Goal: Task Accomplishment & Management: Manage account settings

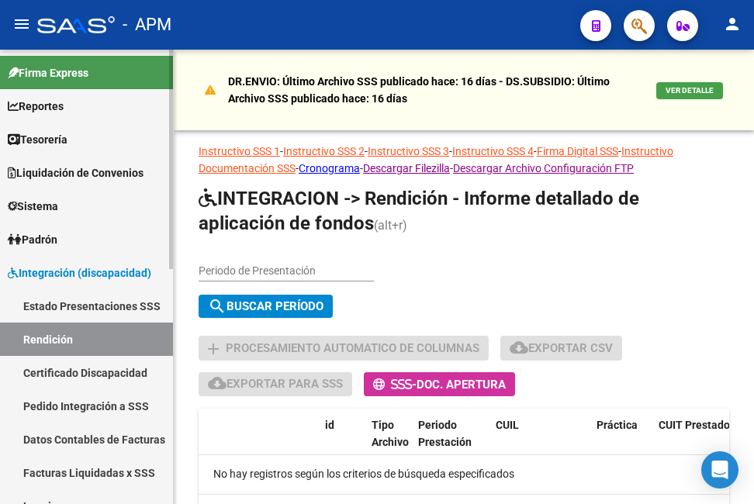
click at [57, 233] on span "Padrón" at bounding box center [33, 239] width 50 height 17
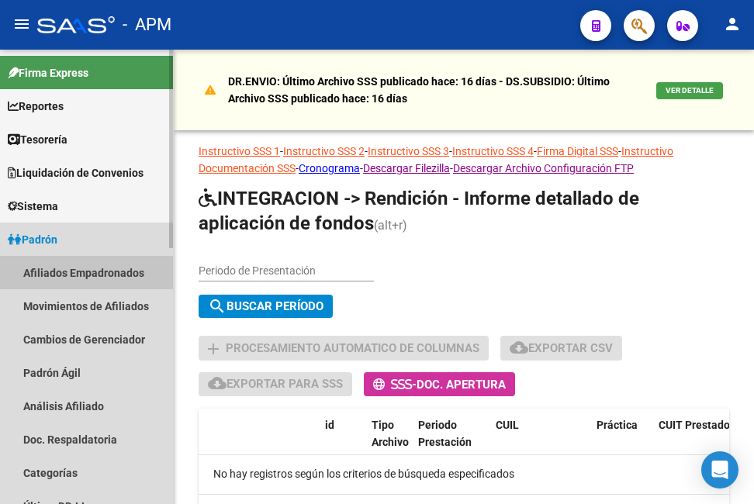
click at [81, 261] on link "Afiliados Empadronados" at bounding box center [86, 272] width 173 height 33
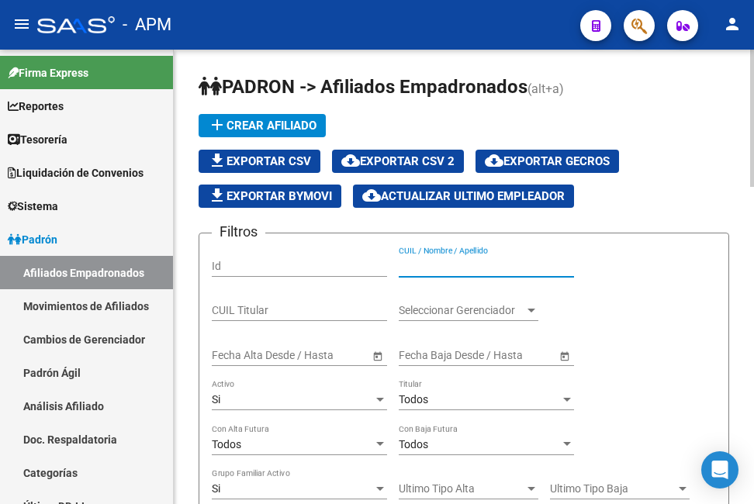
paste input "436393/22"
drag, startPoint x: 506, startPoint y: 261, endPoint x: 107, endPoint y: 265, distance: 399.4
click at [107, 265] on mat-sidenav-container "Firma Express Reportes Tablero de Control Ingresos Percibidos Análisis de todos…" at bounding box center [377, 277] width 754 height 454
paste input "20373348180"
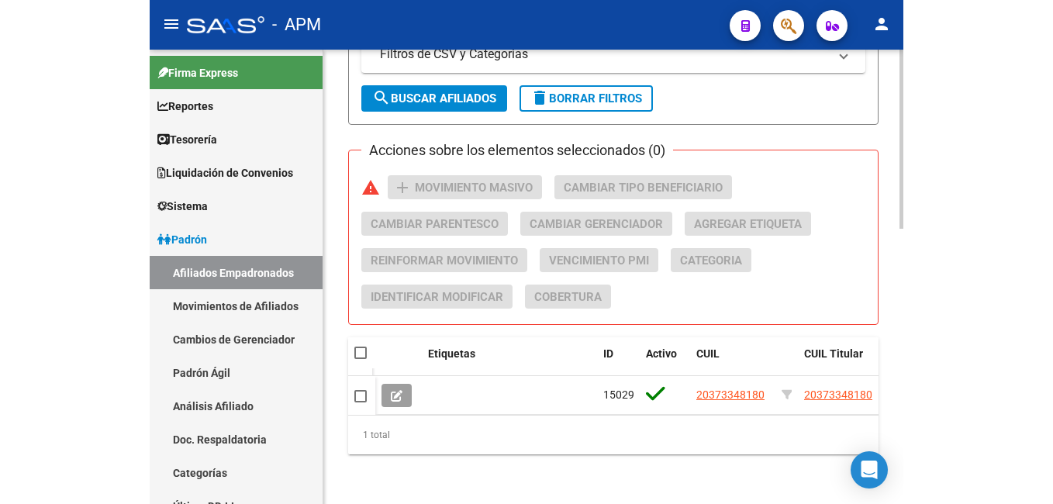
scroll to position [700, 0]
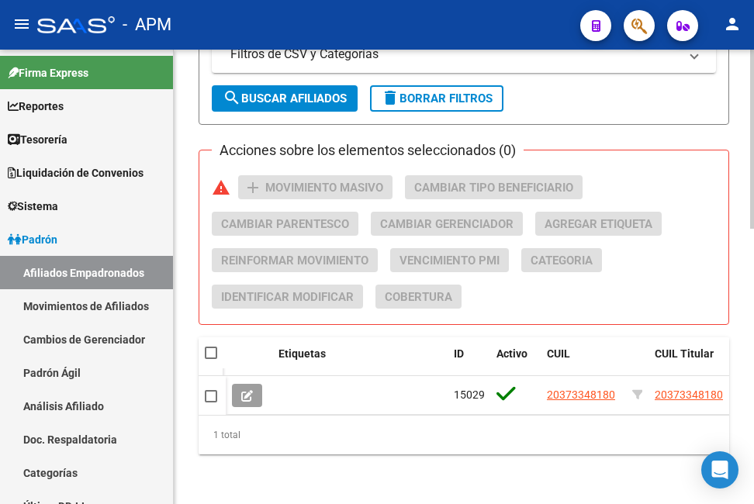
type input "20373348180"
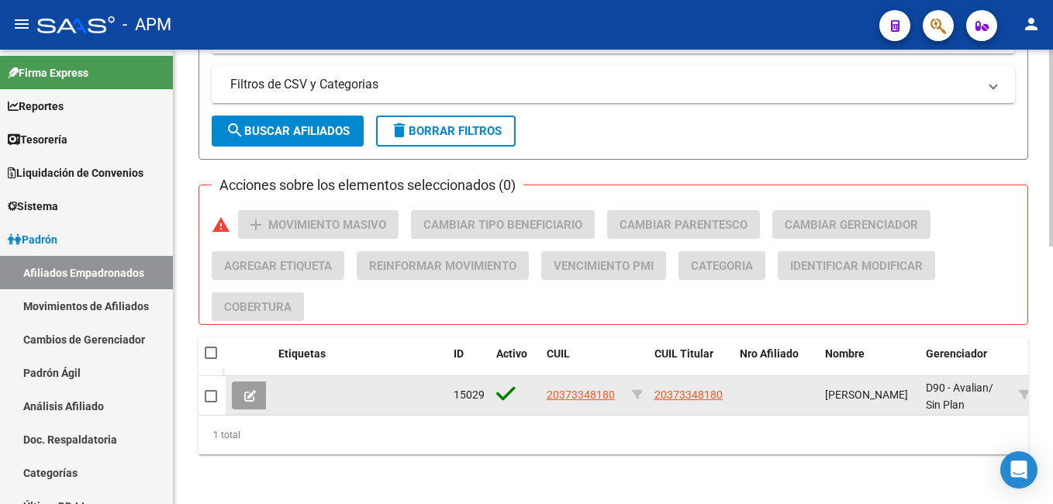
scroll to position [595, 0]
click at [247, 390] on icon at bounding box center [250, 396] width 12 height 12
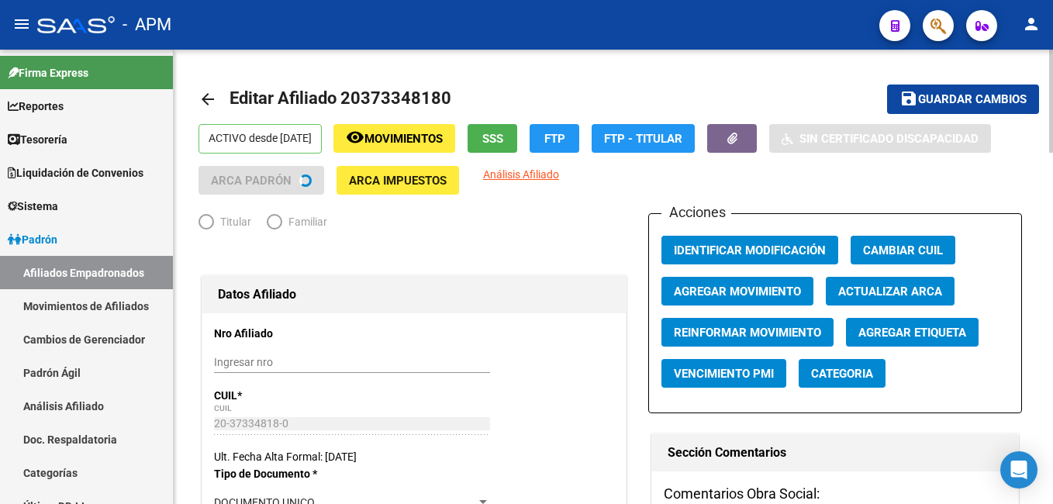
radio input "true"
type input "30-60675453-8"
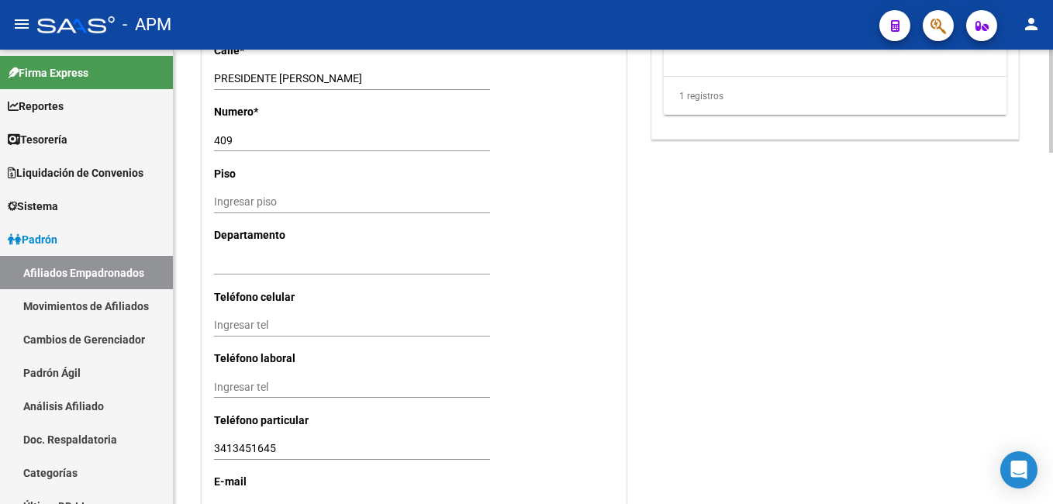
scroll to position [1542, 0]
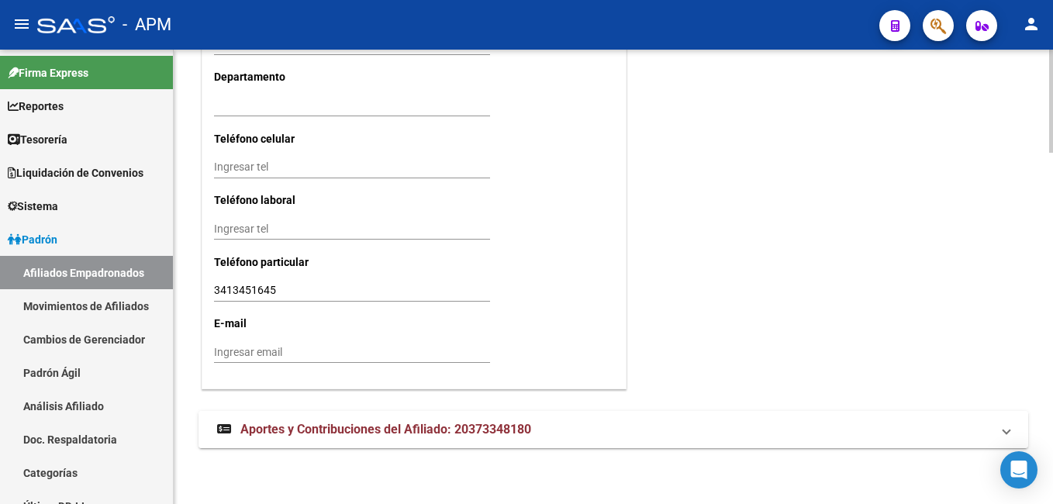
click at [416, 423] on span "Aportes y Contribuciones del Afiliado: 20373348180" at bounding box center [385, 429] width 291 height 15
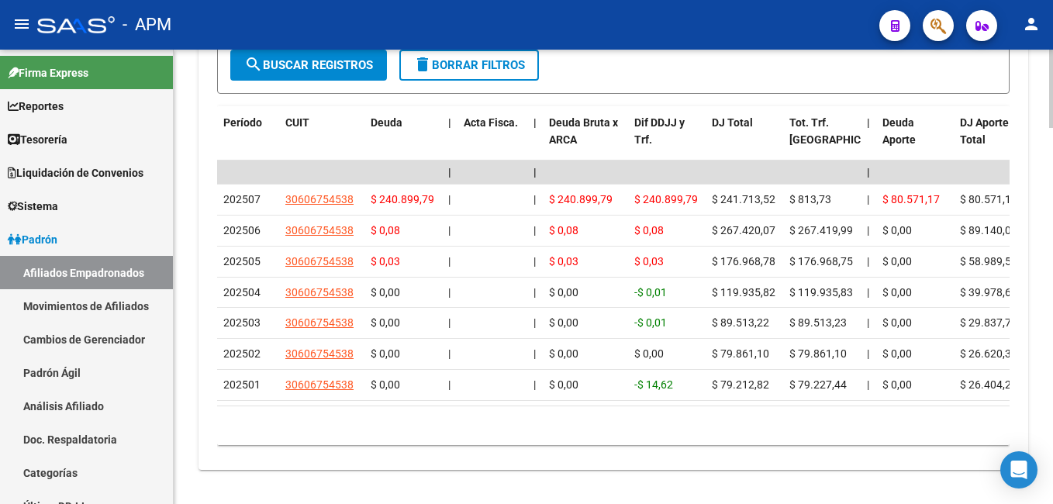
scroll to position [1828, 0]
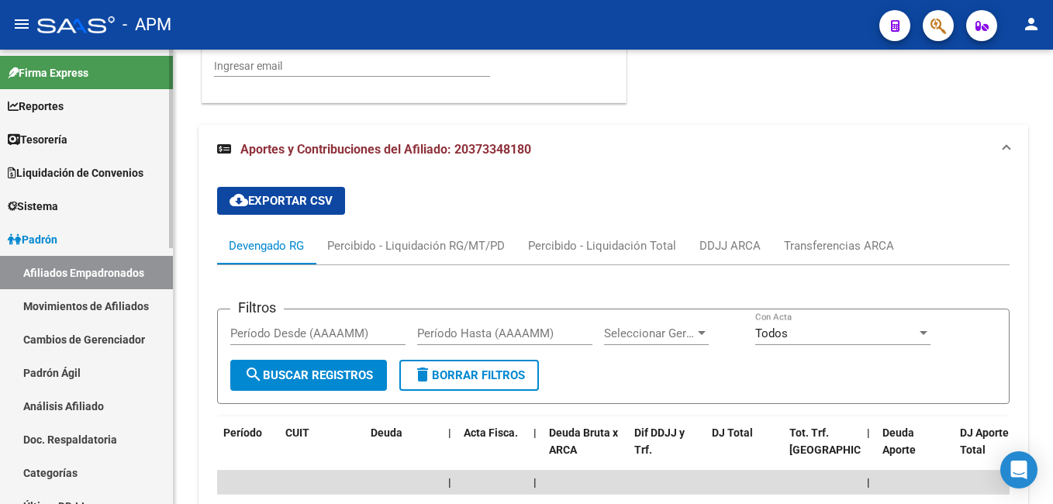
click at [116, 261] on link "Afiliados Empadronados" at bounding box center [86, 272] width 173 height 33
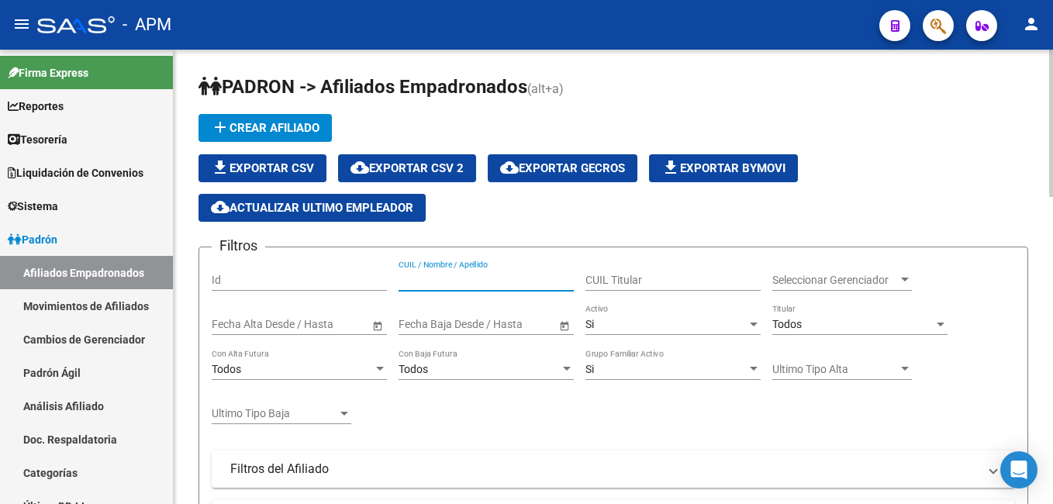
paste input "27227615716"
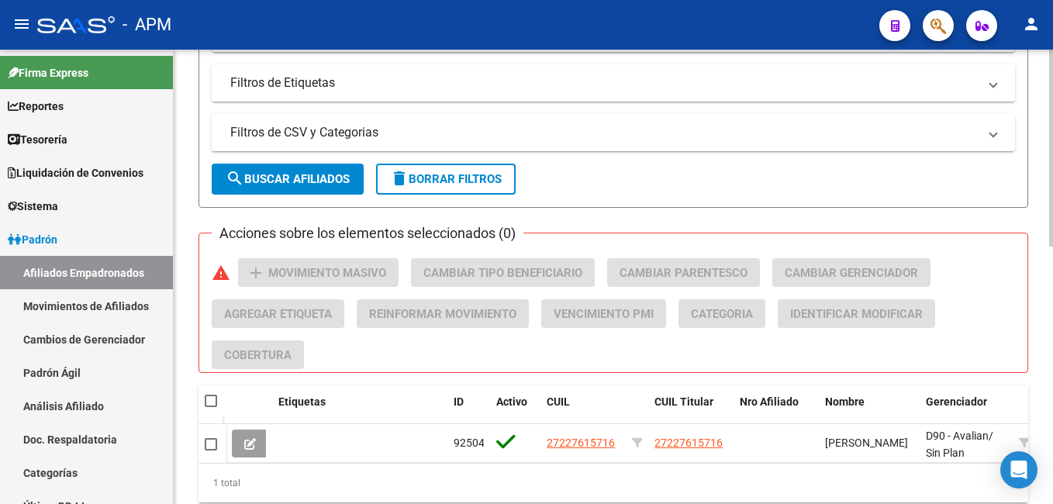
scroll to position [595, 0]
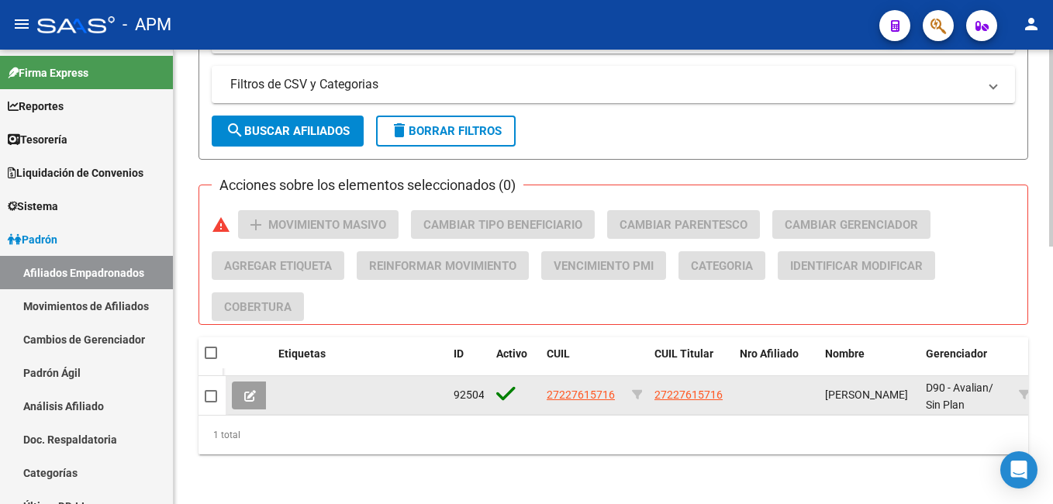
type input "27227615716"
click at [256, 389] on button at bounding box center [250, 396] width 36 height 28
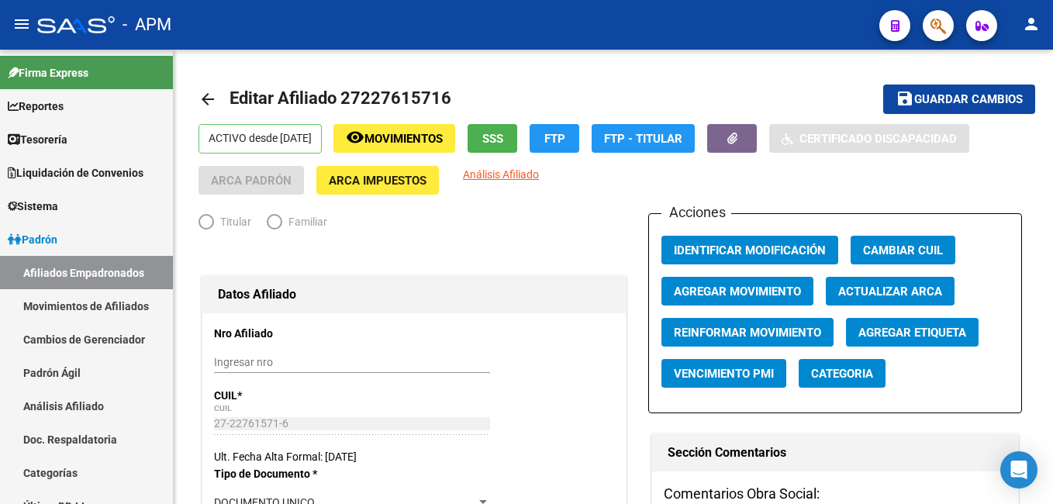
radio input "true"
type input "27-22761571-6"
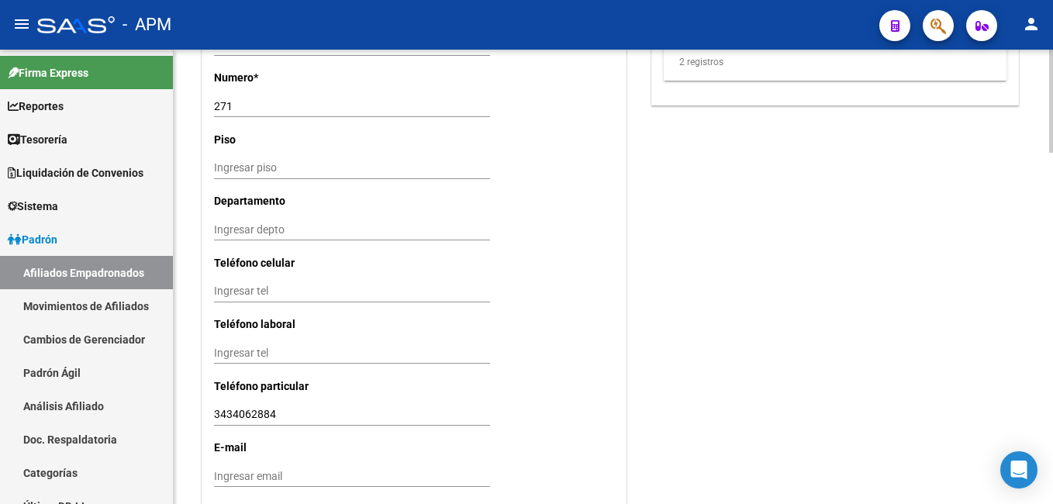
scroll to position [1542, 0]
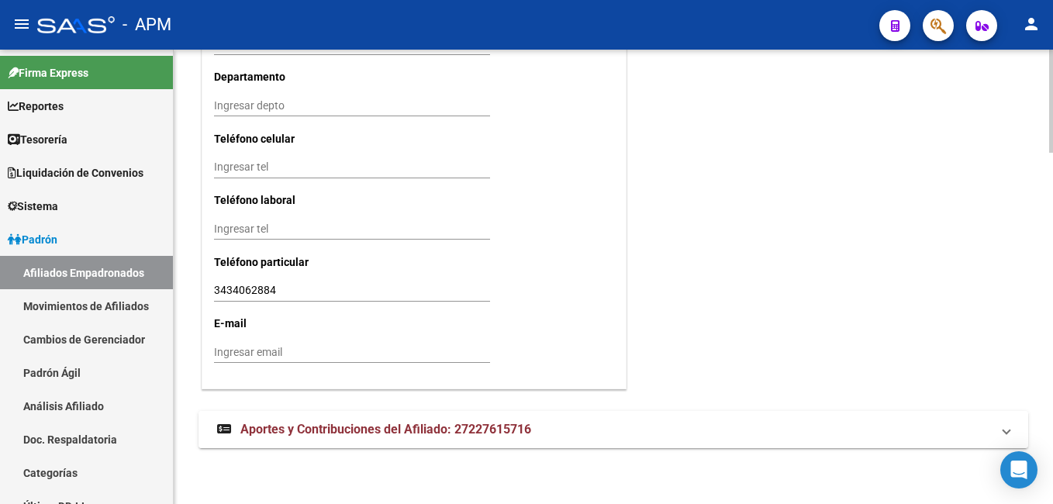
click at [368, 422] on span "Aportes y Contribuciones del Afiliado: 27227615716" at bounding box center [385, 429] width 291 height 15
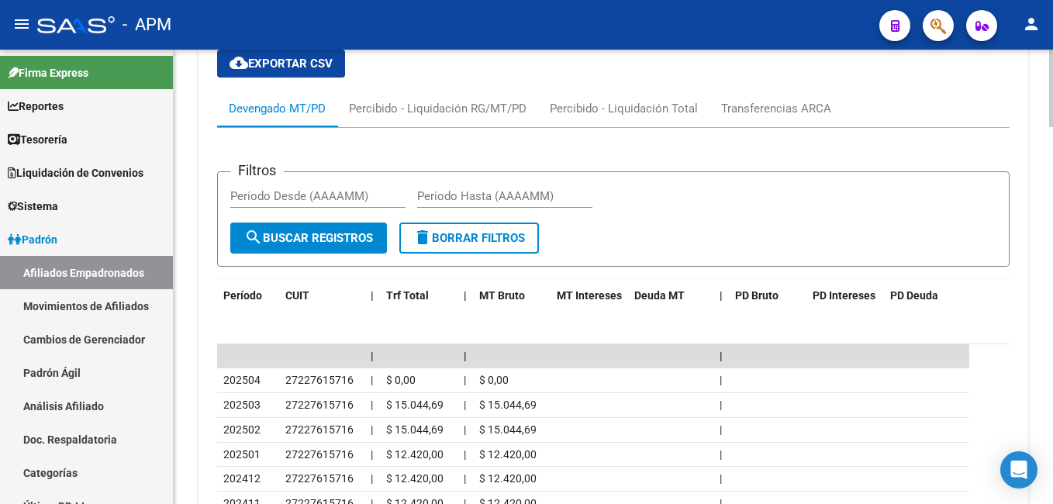
scroll to position [1930, 0]
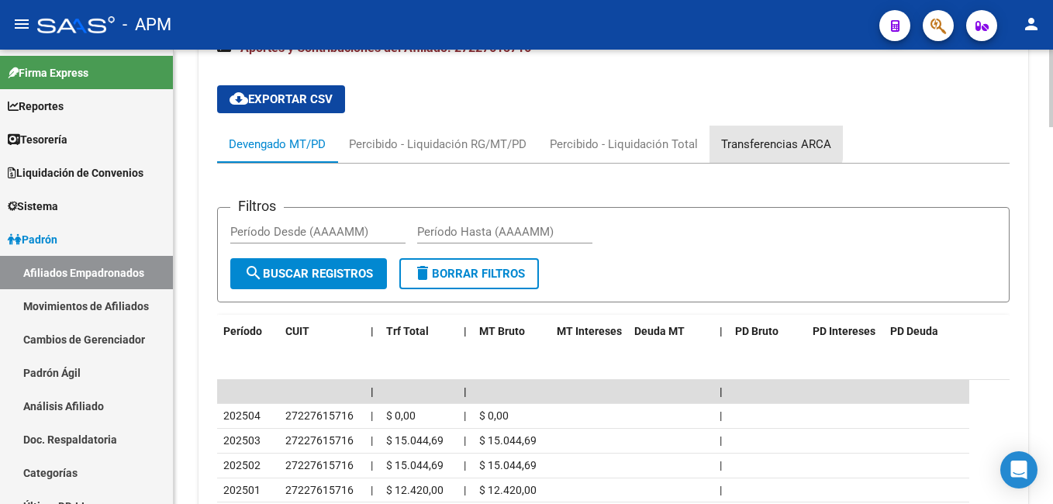
click at [757, 140] on div "Transferencias ARCA" at bounding box center [776, 144] width 110 height 17
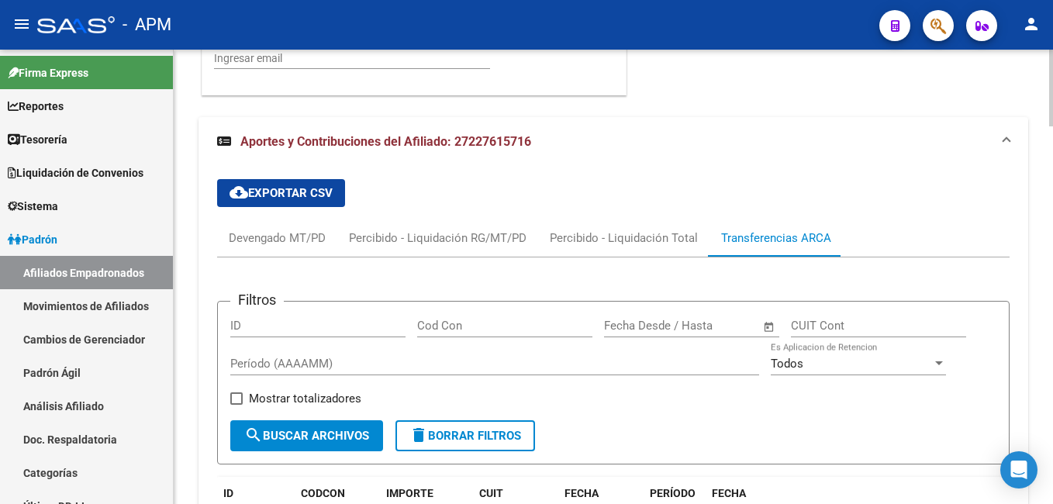
scroll to position [1775, 0]
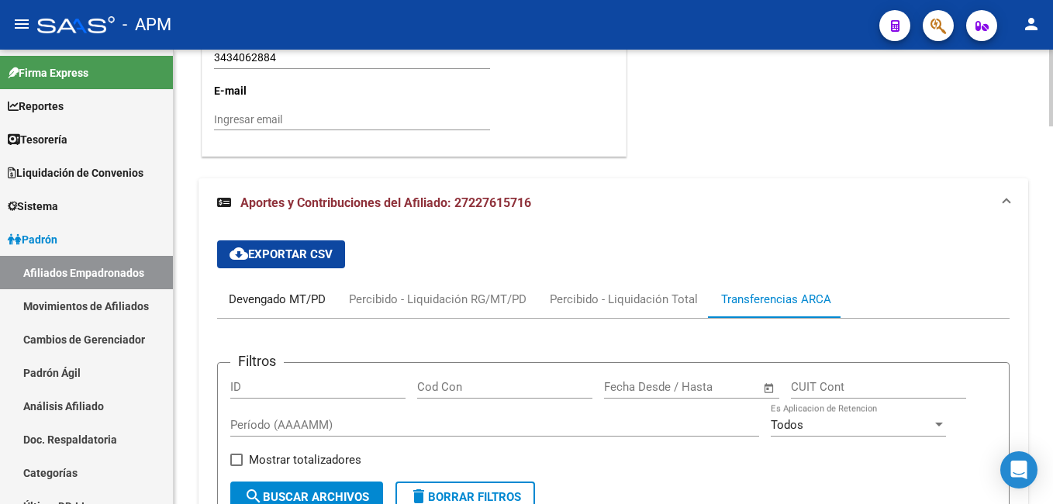
click at [284, 302] on div "Devengado MT/PD" at bounding box center [277, 299] width 97 height 17
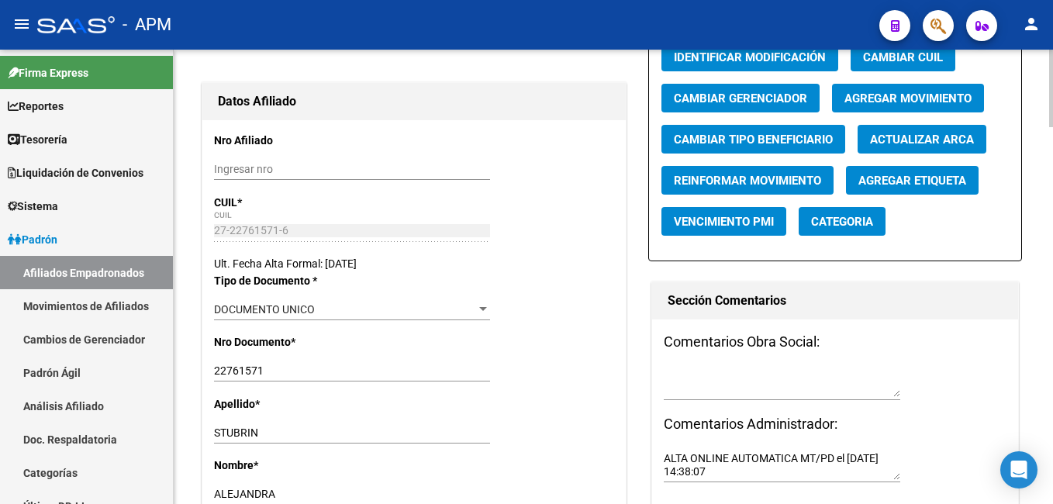
scroll to position [0, 0]
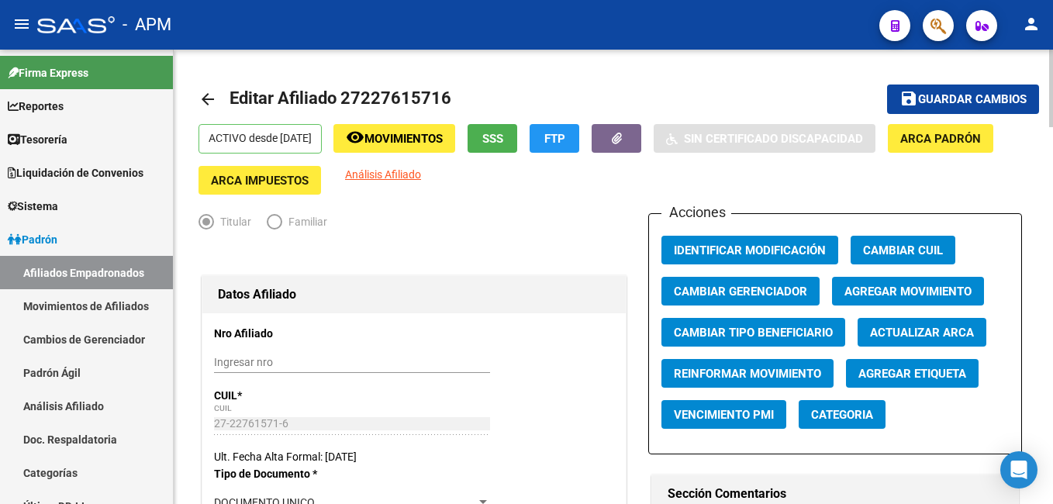
click at [951, 292] on span "Agregar Movimiento" at bounding box center [908, 292] width 127 height 14
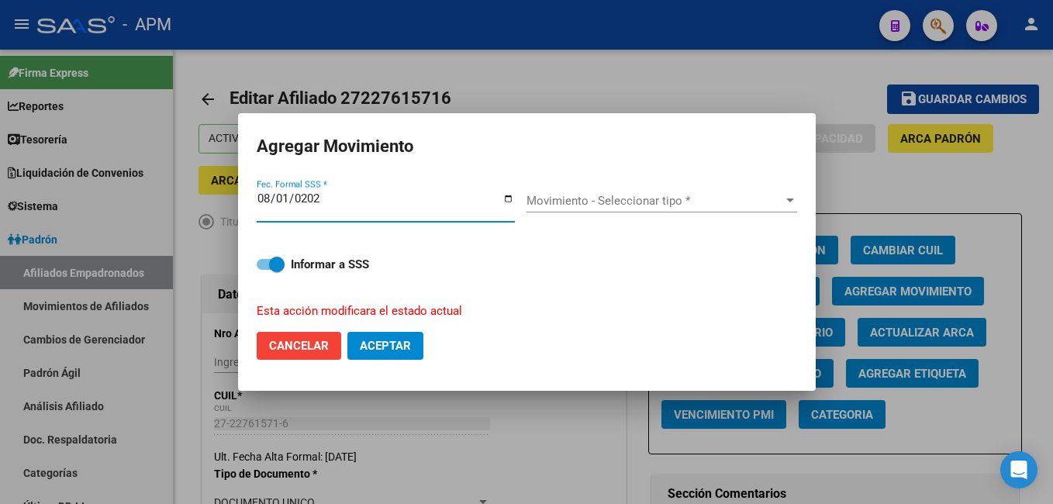
type input "[DATE]"
click at [693, 194] on span "Movimiento - Seleccionar tipo *" at bounding box center [655, 201] width 257 height 14
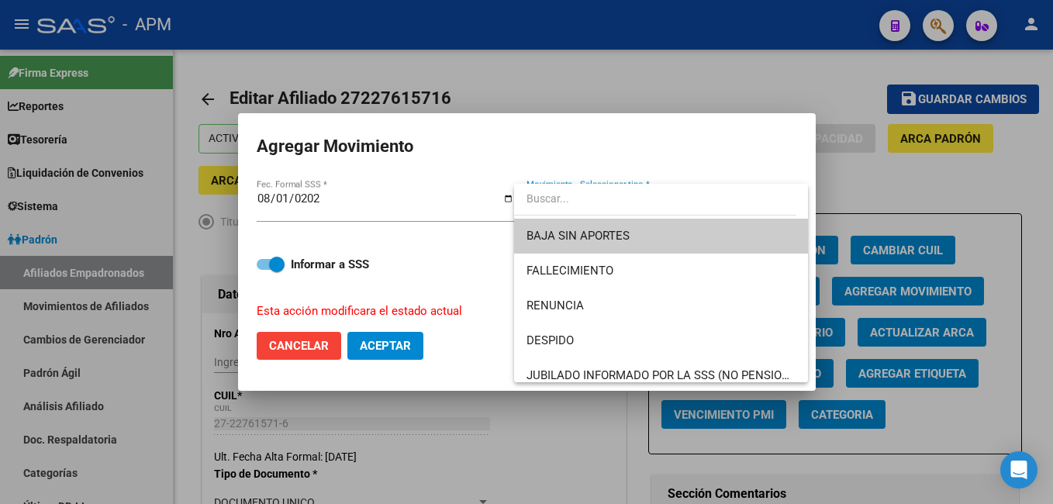
click at [641, 26] on div at bounding box center [526, 252] width 1053 height 504
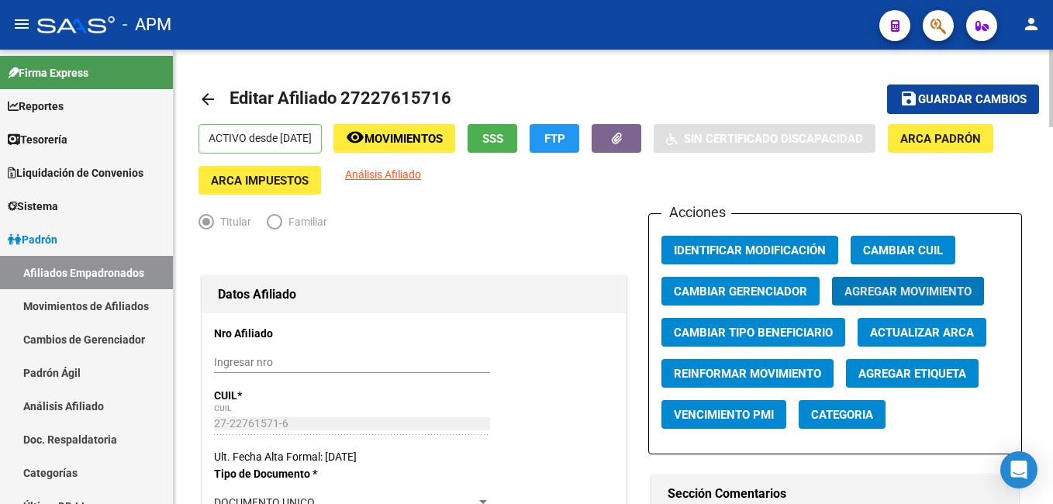
click at [517, 130] on button "SSS" at bounding box center [493, 138] width 50 height 29
click at [565, 142] on span "FTP" at bounding box center [554, 139] width 21 height 14
click at [413, 136] on span "Movimientos" at bounding box center [404, 139] width 78 height 14
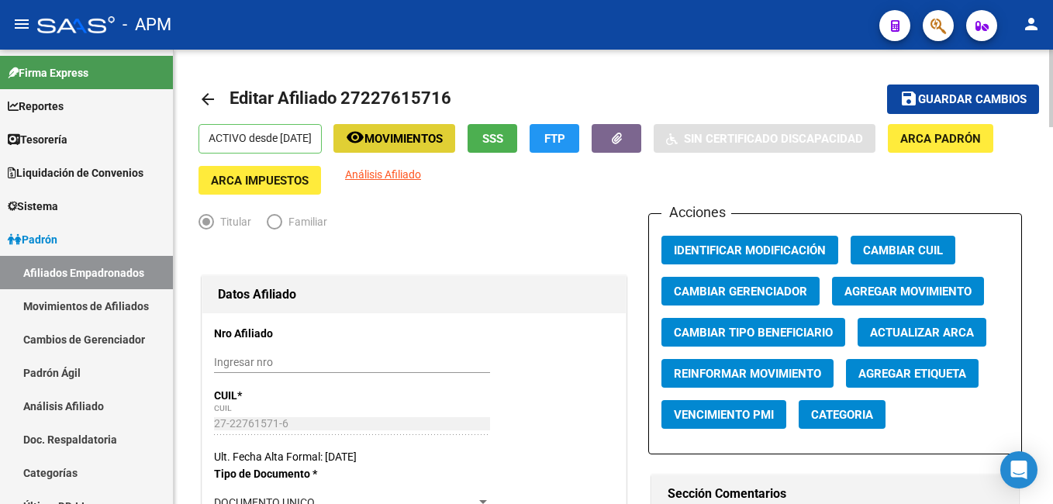
click at [503, 138] on span "SSS" at bounding box center [492, 139] width 21 height 14
click at [568, 133] on button "FTP" at bounding box center [555, 138] width 50 height 29
click at [503, 132] on span "SSS" at bounding box center [492, 139] width 21 height 14
click at [888, 292] on span "Agregar Movimiento" at bounding box center [908, 292] width 127 height 14
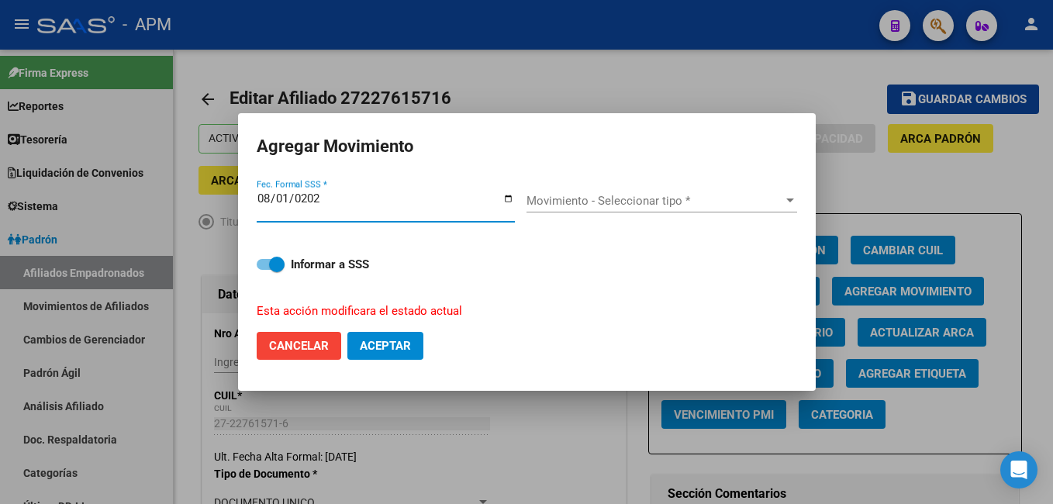
type input "[DATE]"
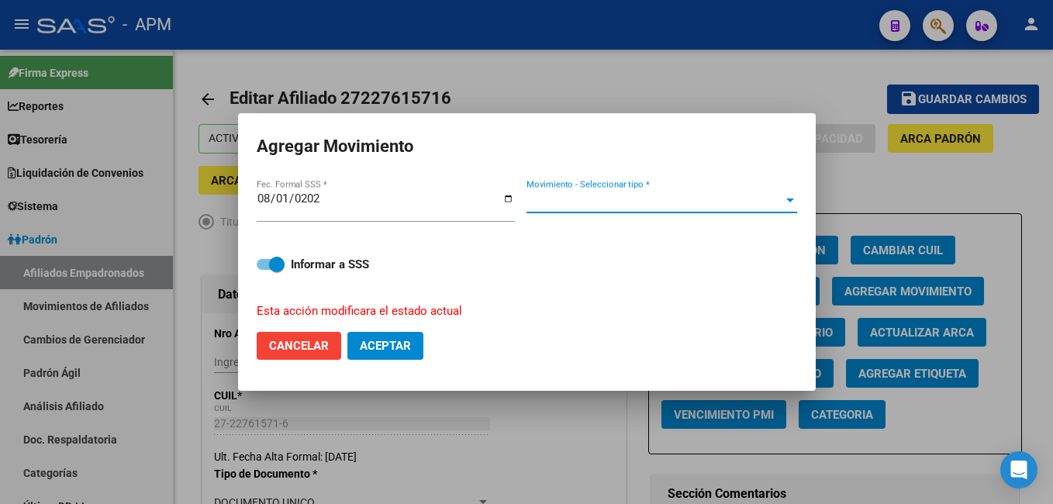
click at [676, 199] on span "Movimiento - Seleccionar tipo *" at bounding box center [655, 201] width 257 height 14
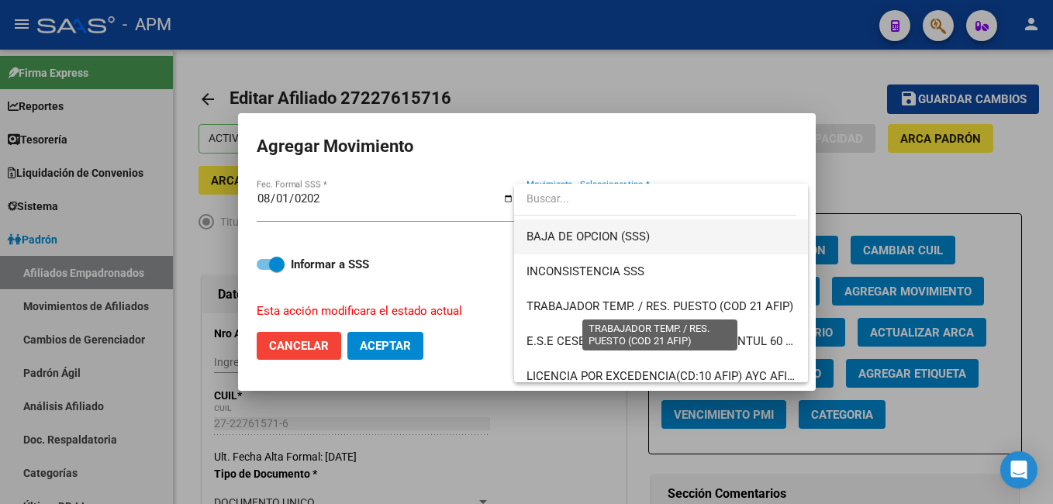
scroll to position [585, 0]
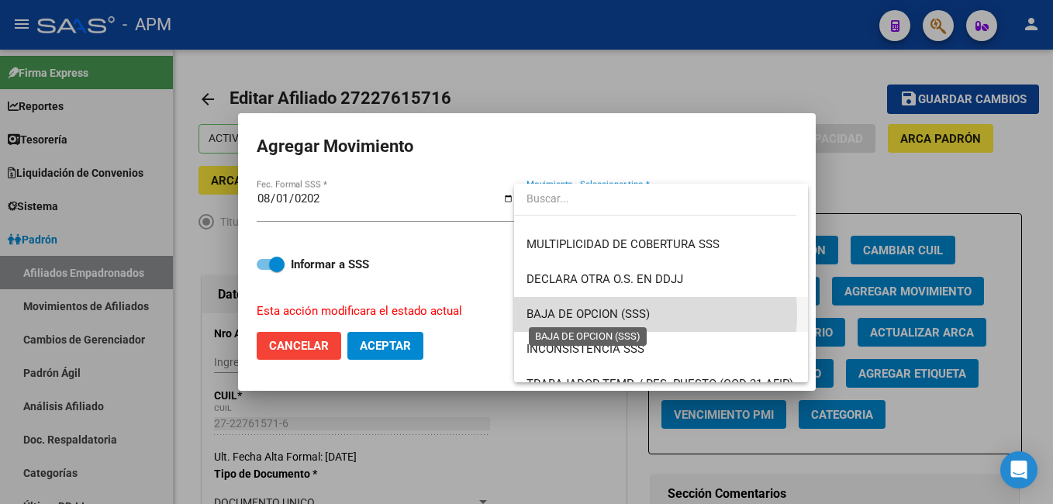
click at [608, 314] on span "BAJA DE OPCION (SSS)" at bounding box center [588, 314] width 123 height 14
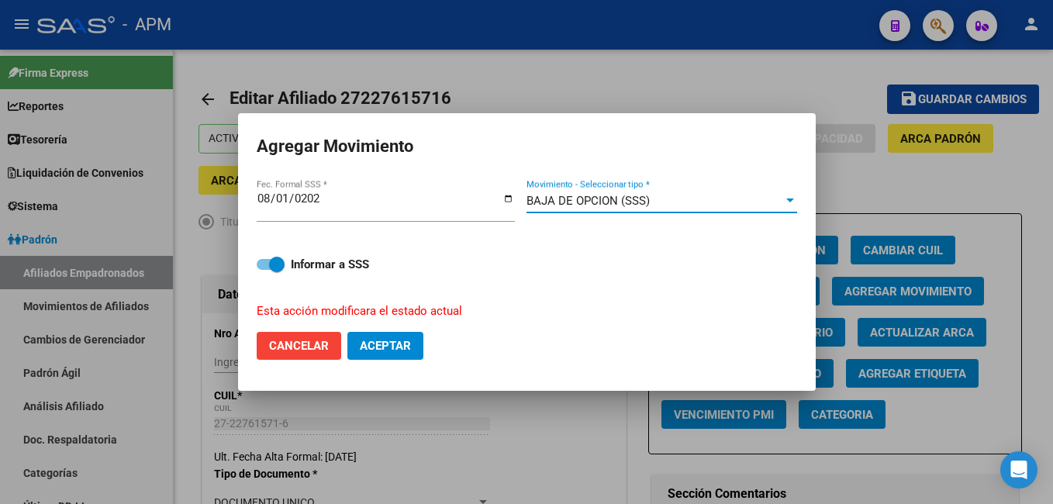
click at [389, 346] on span "Aceptar" at bounding box center [385, 346] width 51 height 14
checkbox input "false"
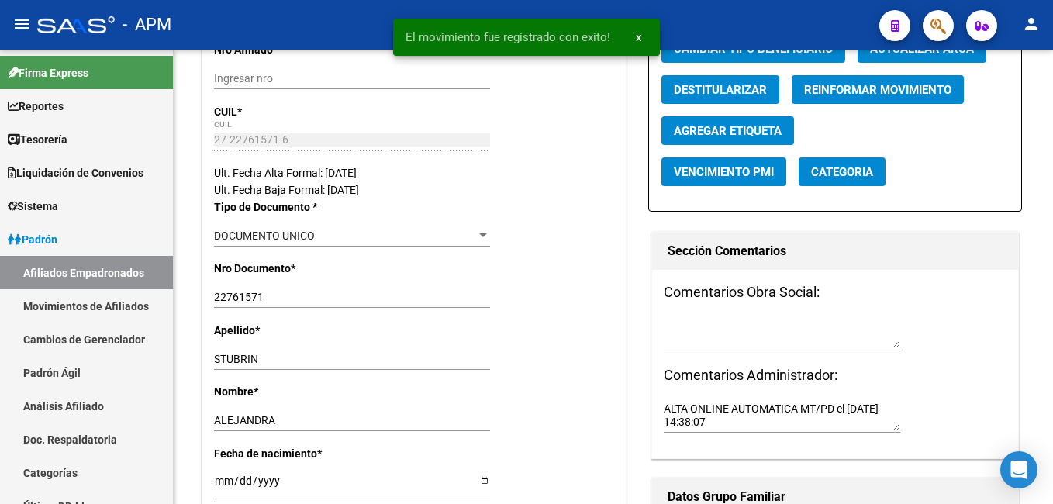
scroll to position [388, 0]
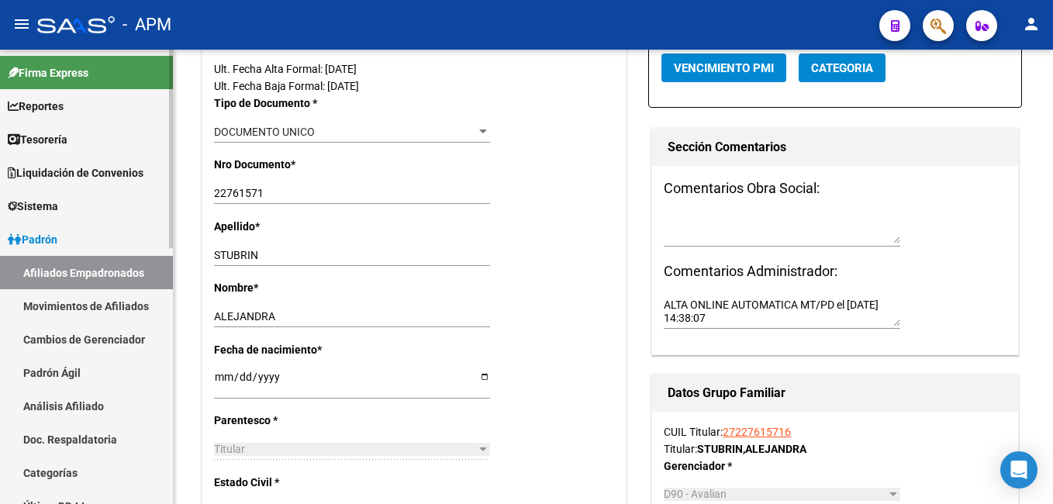
click at [118, 261] on link "Afiliados Empadronados" at bounding box center [86, 272] width 173 height 33
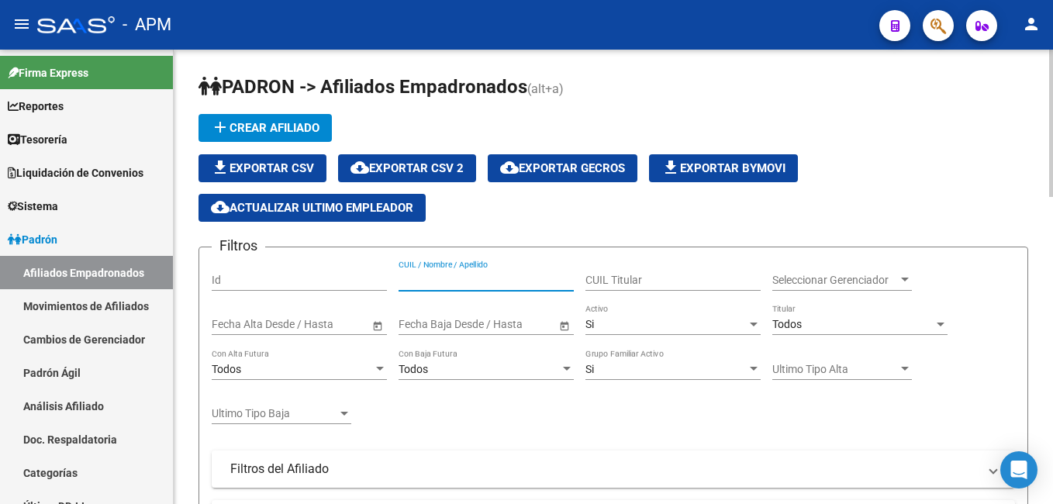
paste input "20373348180"
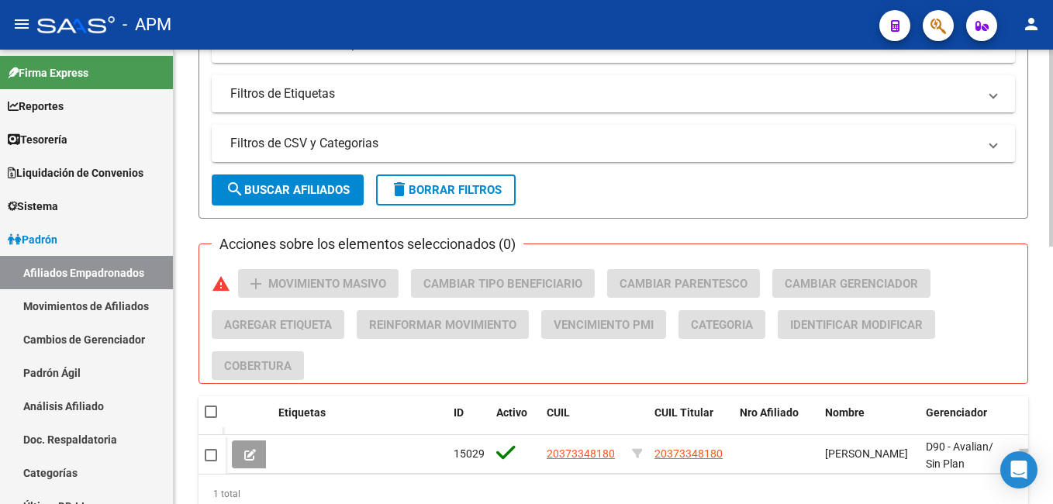
scroll to position [595, 0]
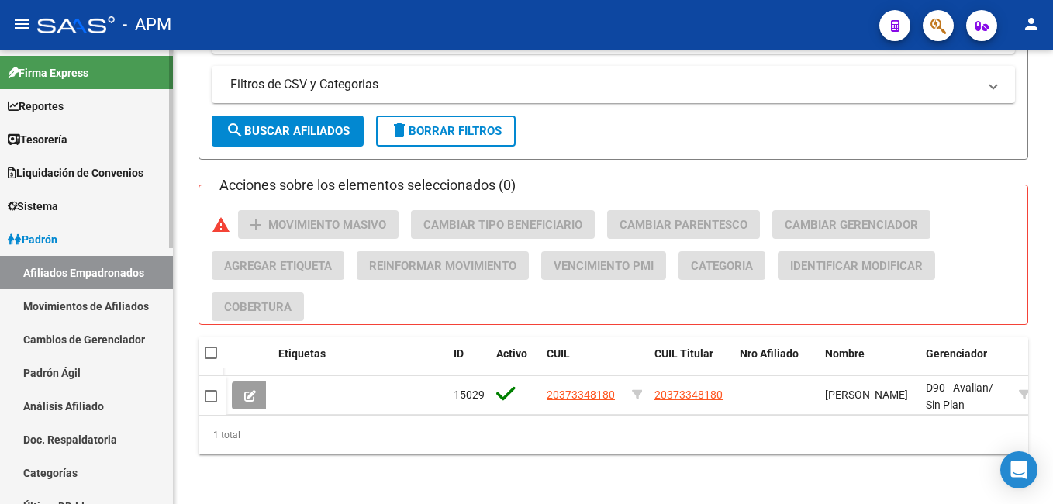
click at [130, 272] on link "Afiliados Empadronados" at bounding box center [86, 272] width 173 height 33
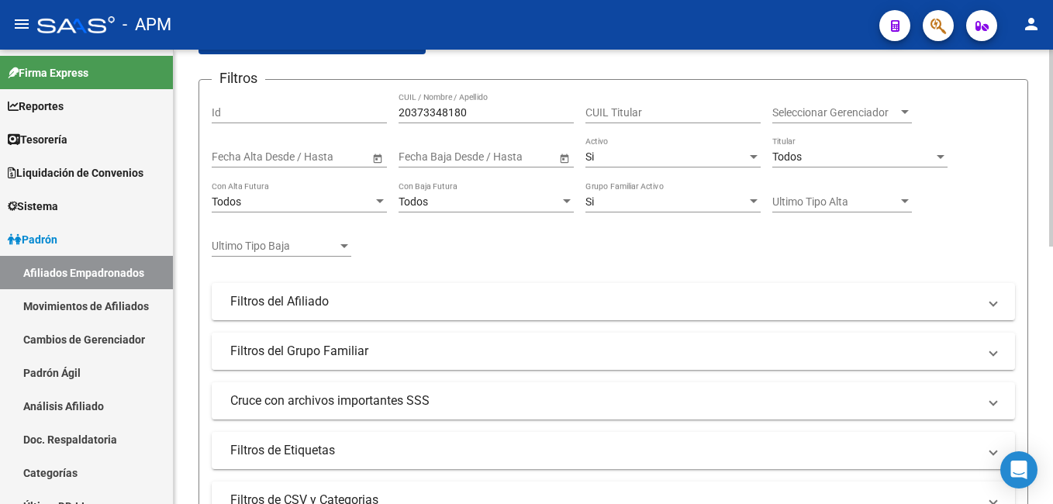
scroll to position [0, 0]
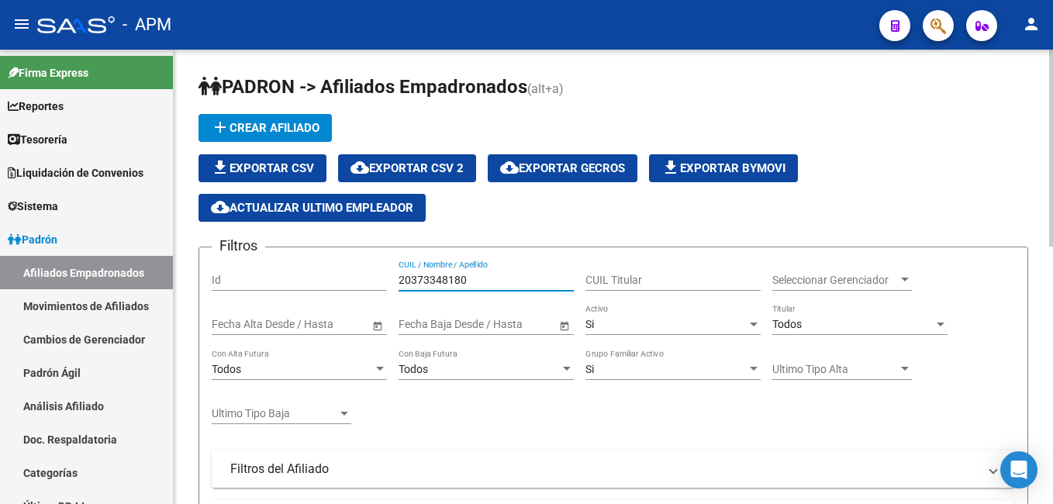
drag, startPoint x: 475, startPoint y: 277, endPoint x: 229, endPoint y: 284, distance: 246.0
click at [229, 284] on div "Filtros Id 20373348180 CUIL / Nombre / Apellido CUIL Titular Seleccionar Gerenc…" at bounding box center [614, 448] width 804 height 377
paste input "36010928"
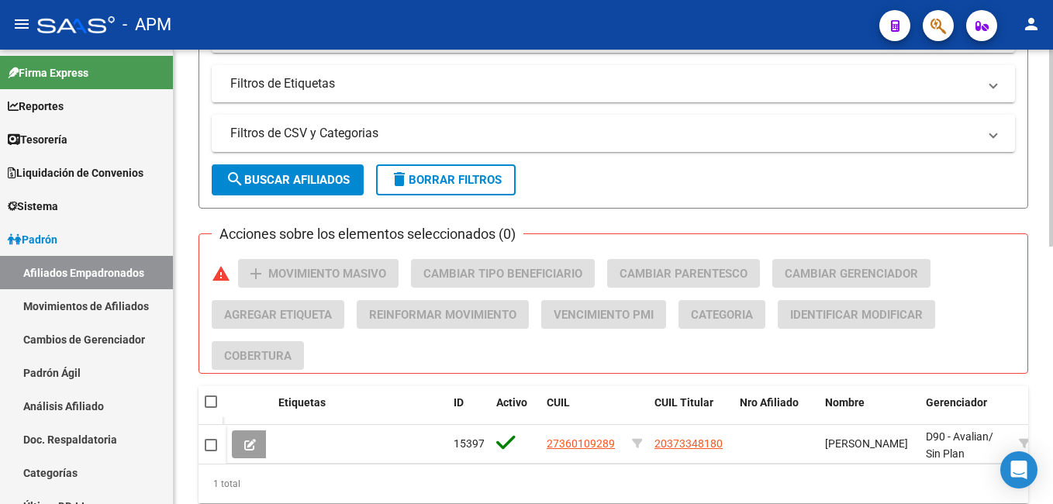
scroll to position [595, 0]
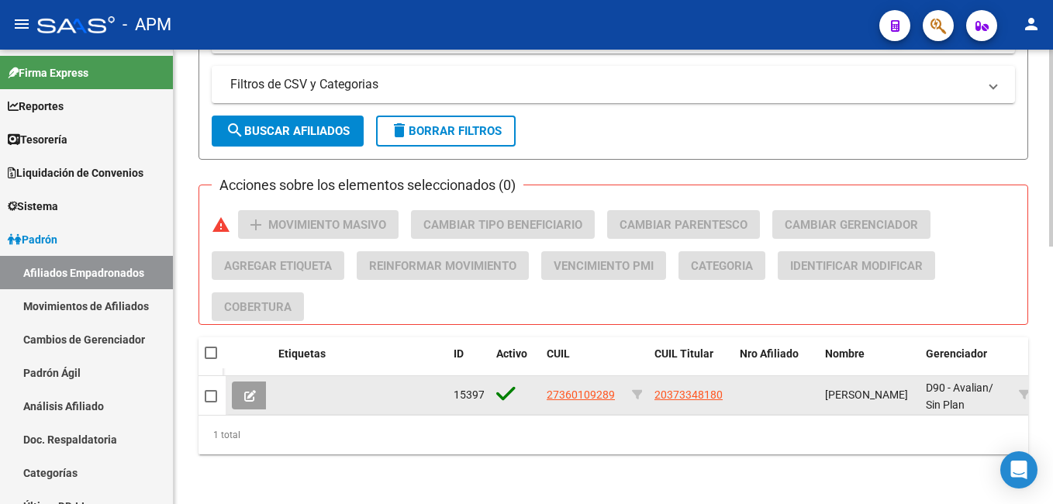
type input "36010928"
click at [253, 390] on icon at bounding box center [250, 396] width 12 height 12
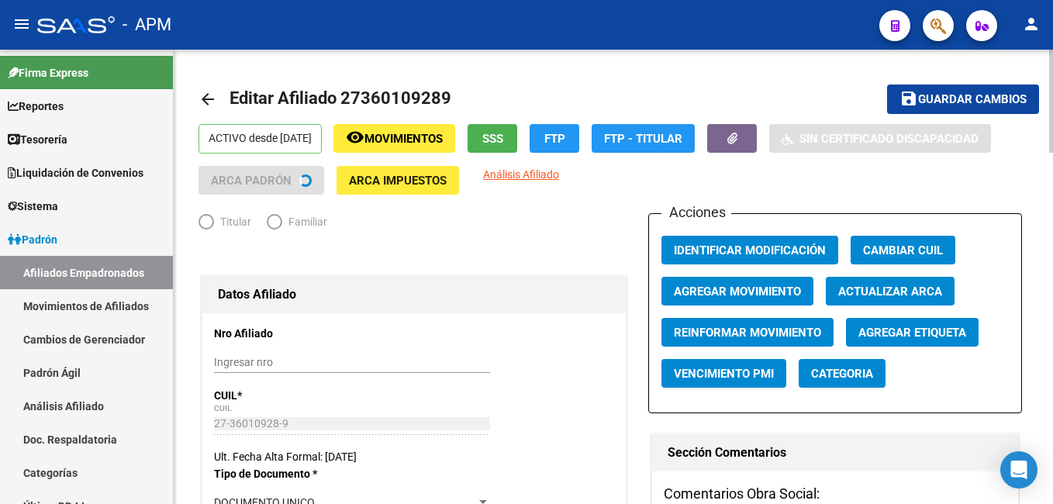
radio input "true"
type input "30-60675453-8"
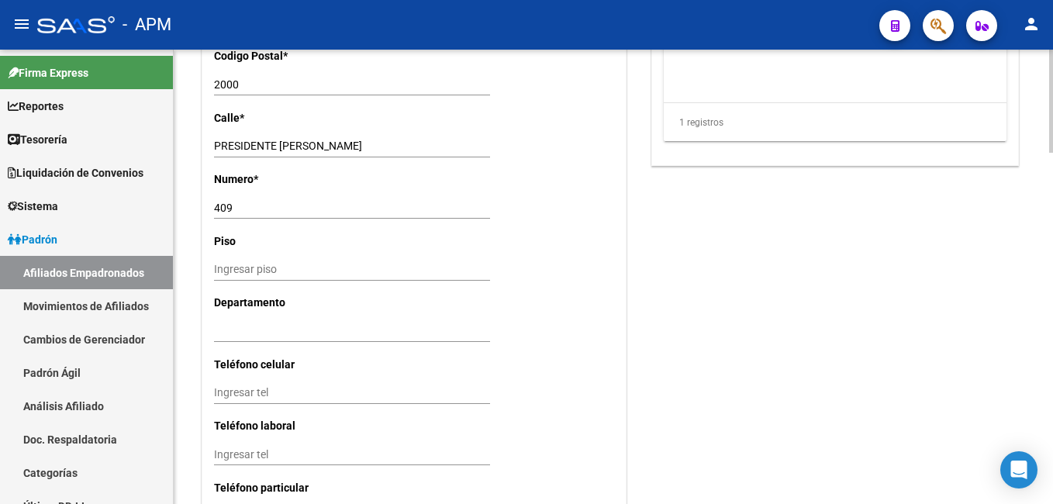
scroll to position [1542, 0]
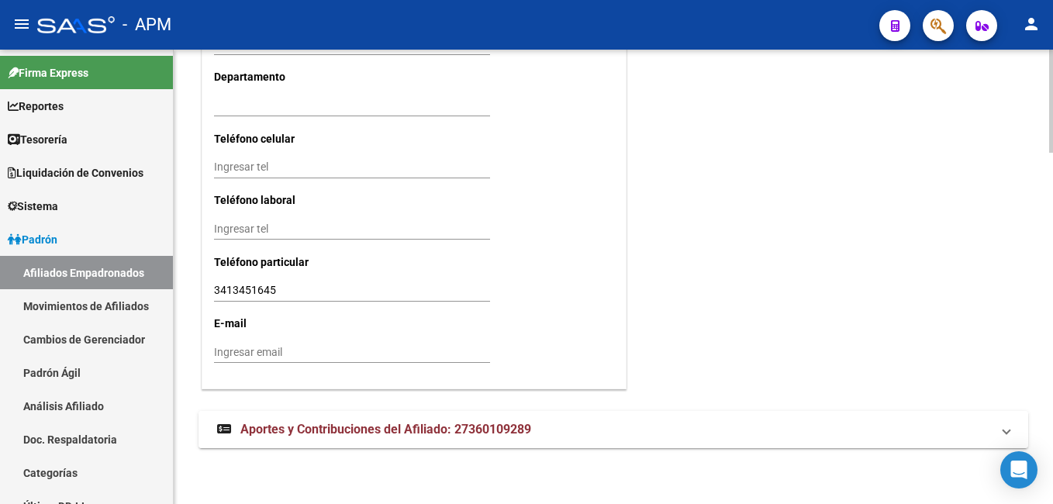
click at [411, 422] on span "Aportes y Contribuciones del Afiliado: 27360109289" at bounding box center [385, 429] width 291 height 15
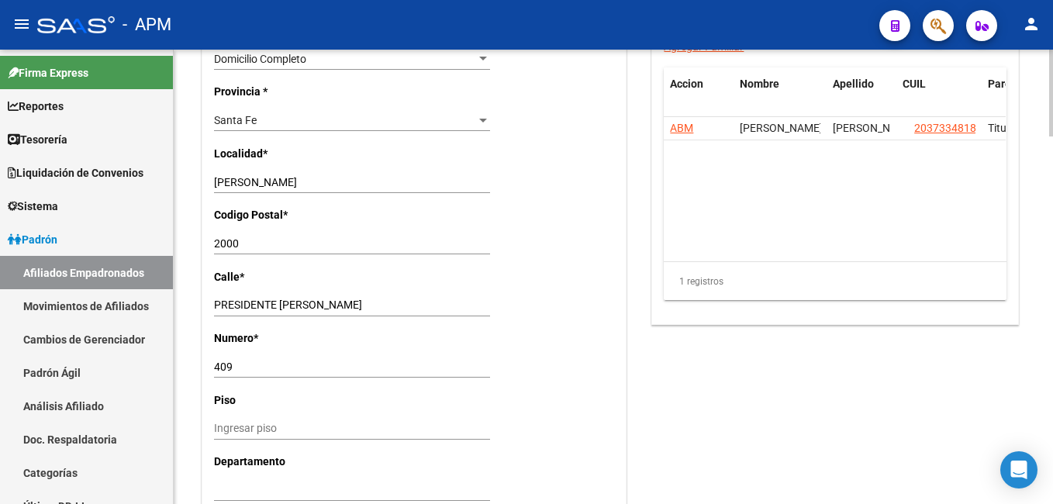
scroll to position [1080, 0]
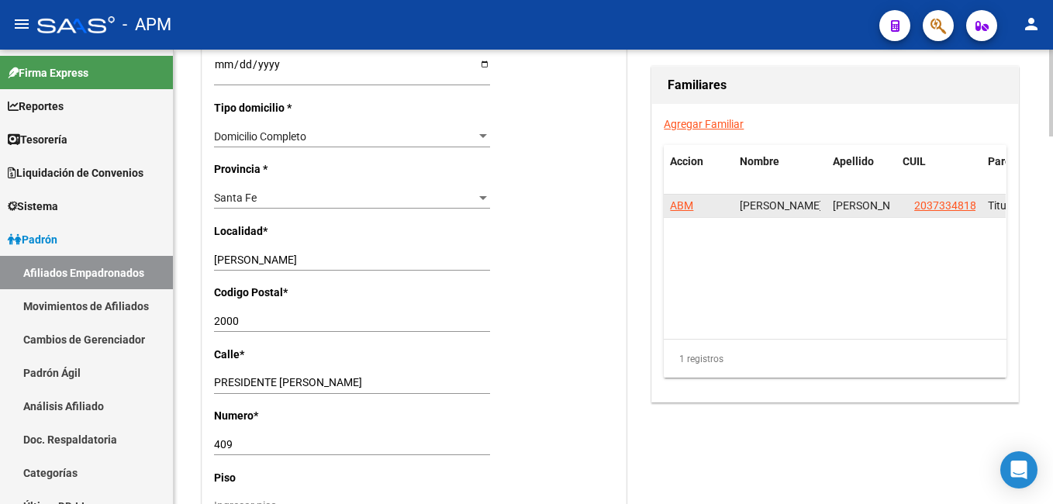
click at [688, 206] on span "ABM" at bounding box center [681, 205] width 23 height 12
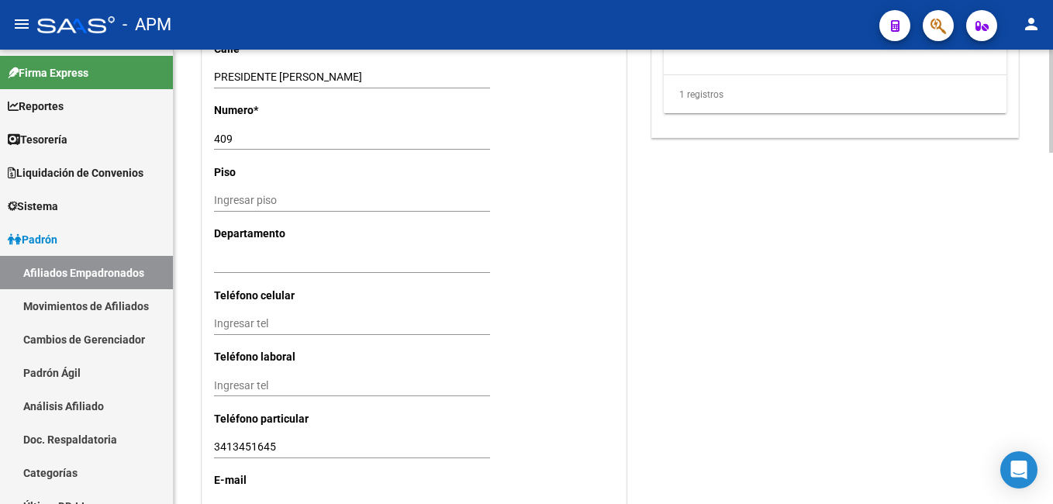
scroll to position [1542, 0]
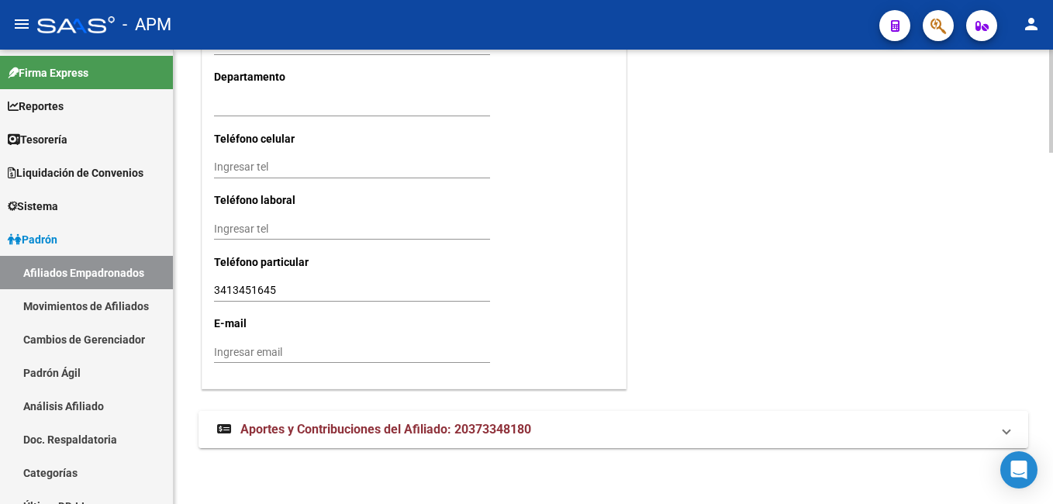
click at [425, 420] on mat-expansion-panel-header "Aportes y Contribuciones del Afiliado: 20373348180" at bounding box center [614, 429] width 830 height 37
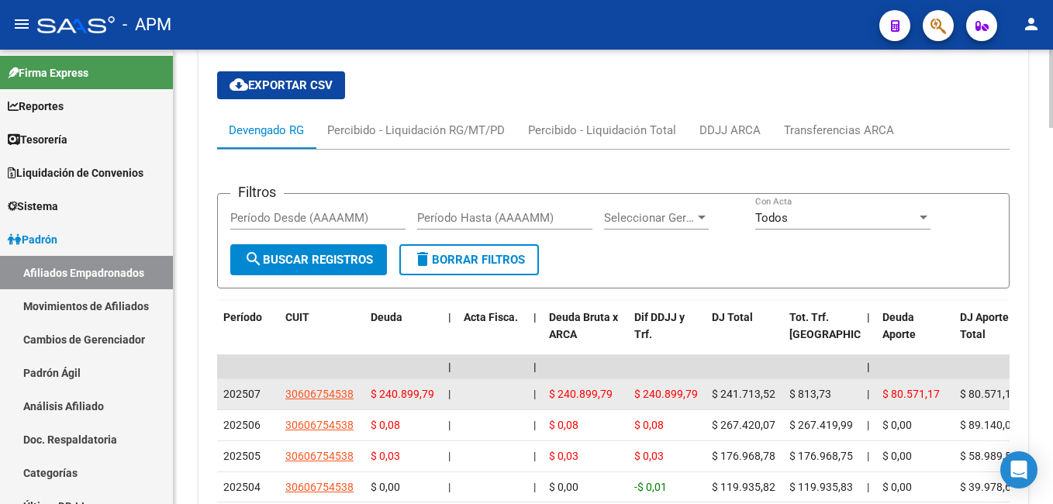
scroll to position [1789, 0]
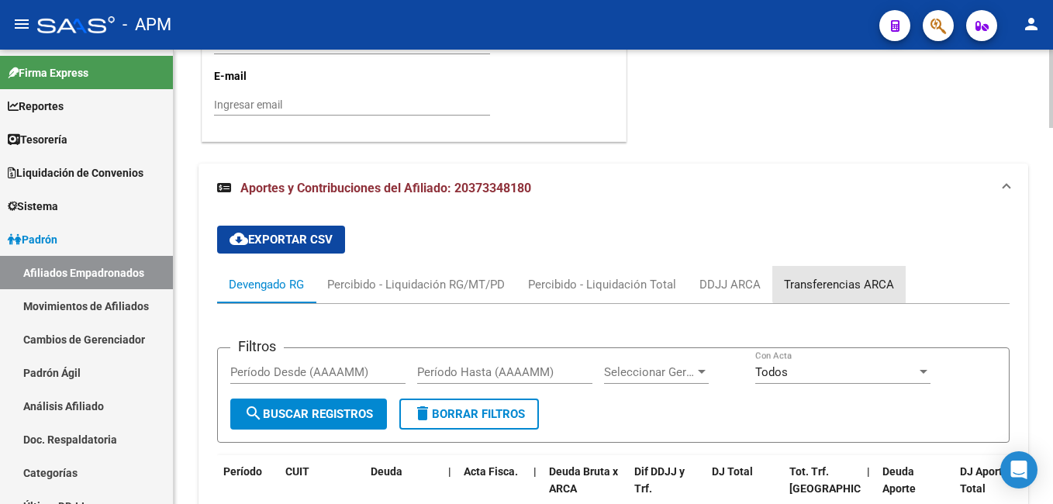
click at [873, 276] on div "Transferencias ARCA" at bounding box center [839, 284] width 110 height 17
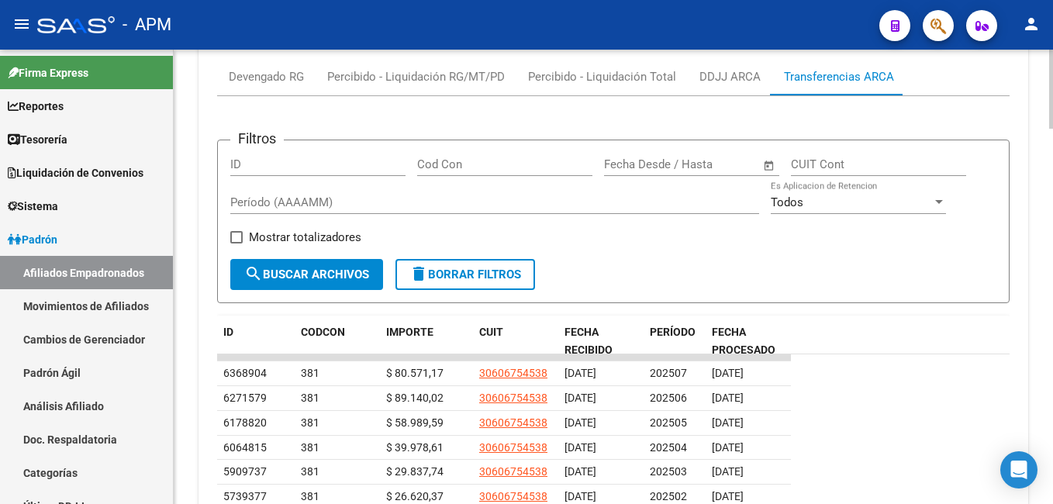
scroll to position [1920, 0]
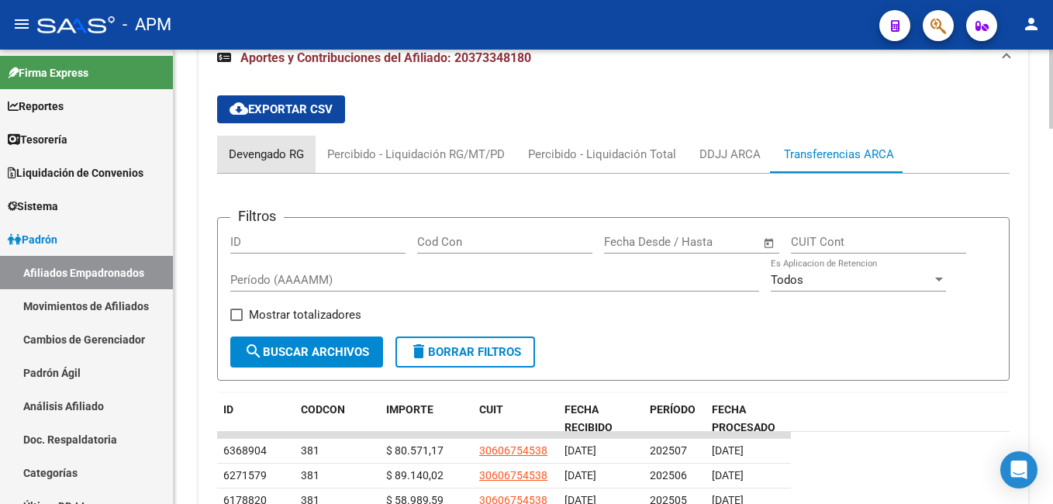
click at [237, 144] on div "Devengado RG" at bounding box center [266, 154] width 98 height 37
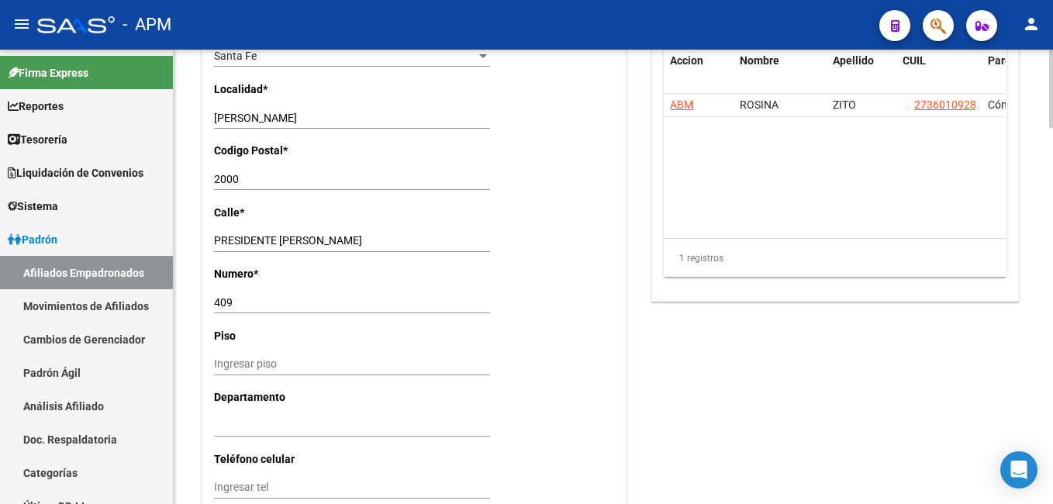
scroll to position [1144, 0]
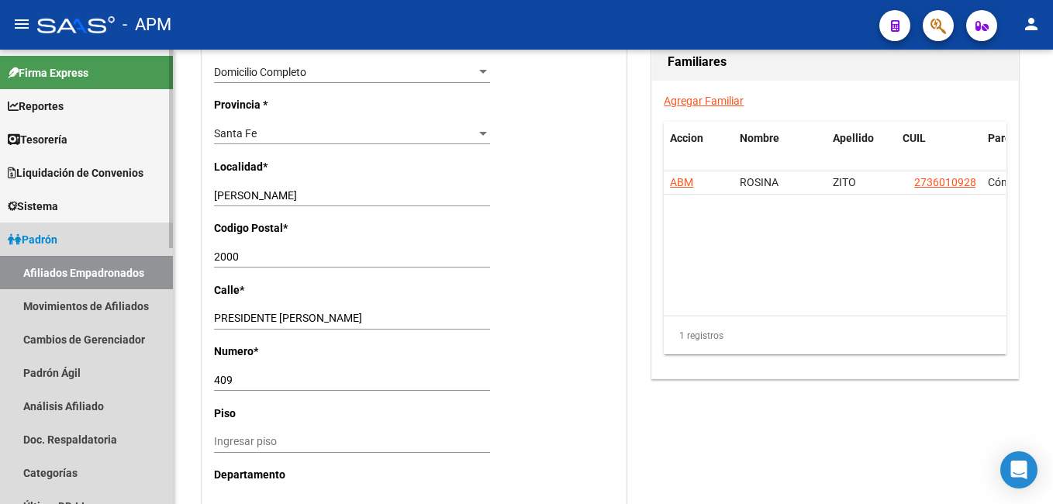
click at [98, 261] on link "Afiliados Empadronados" at bounding box center [86, 272] width 173 height 33
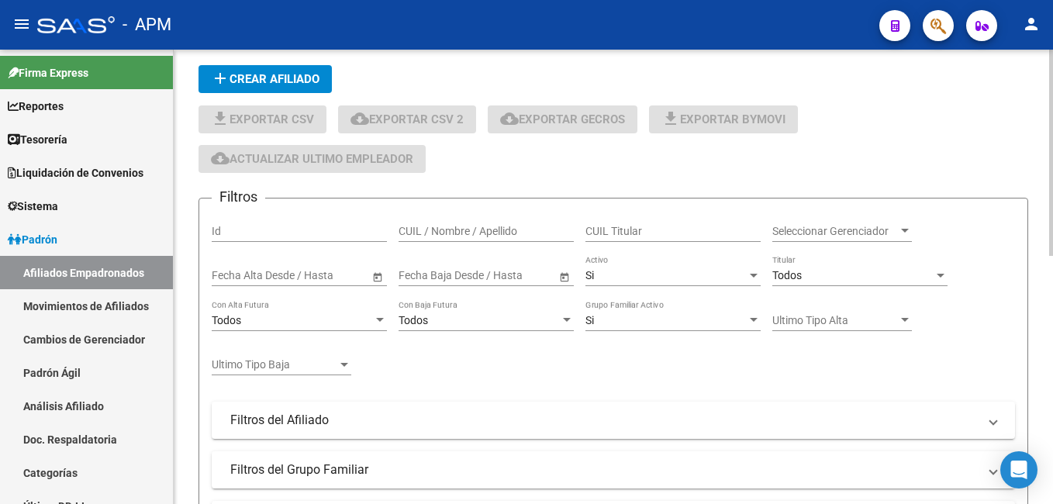
scroll to position [5, 0]
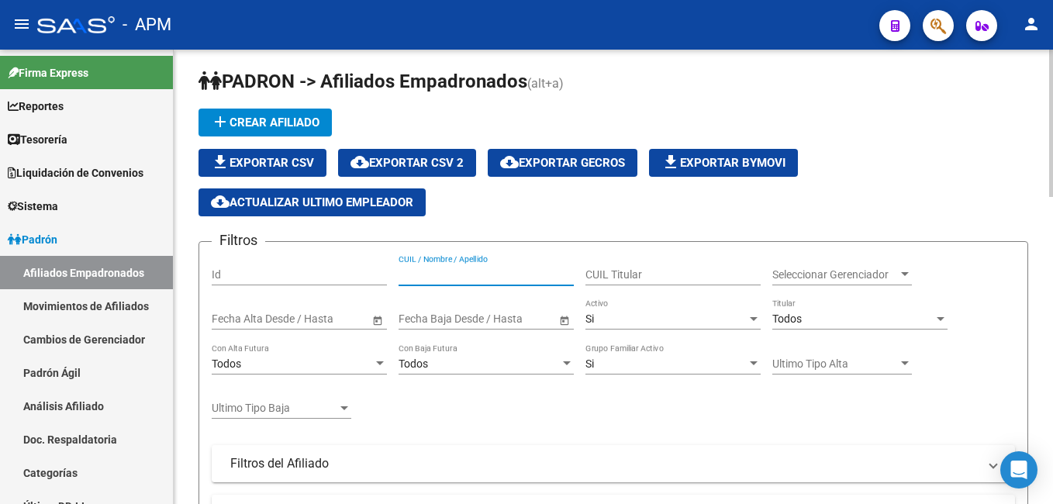
paste input "46976980"
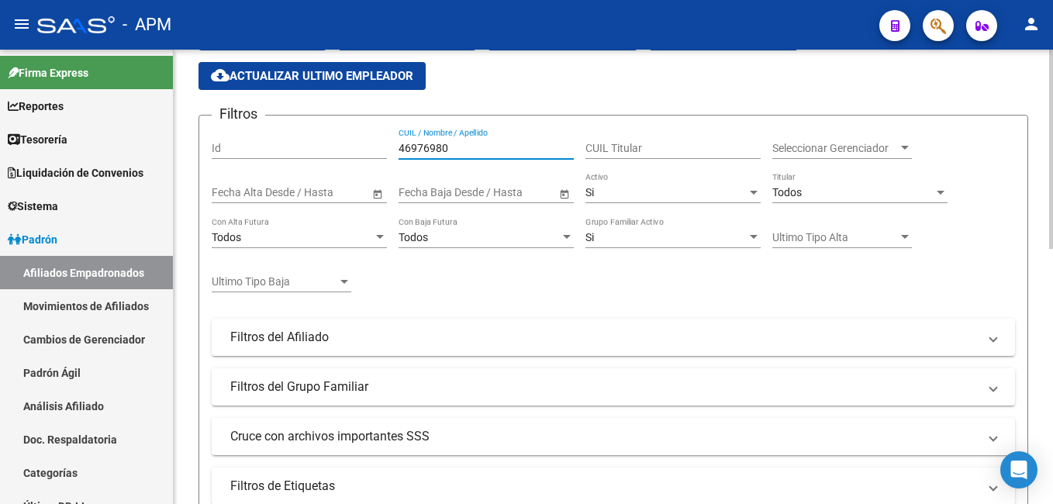
scroll to position [40, 0]
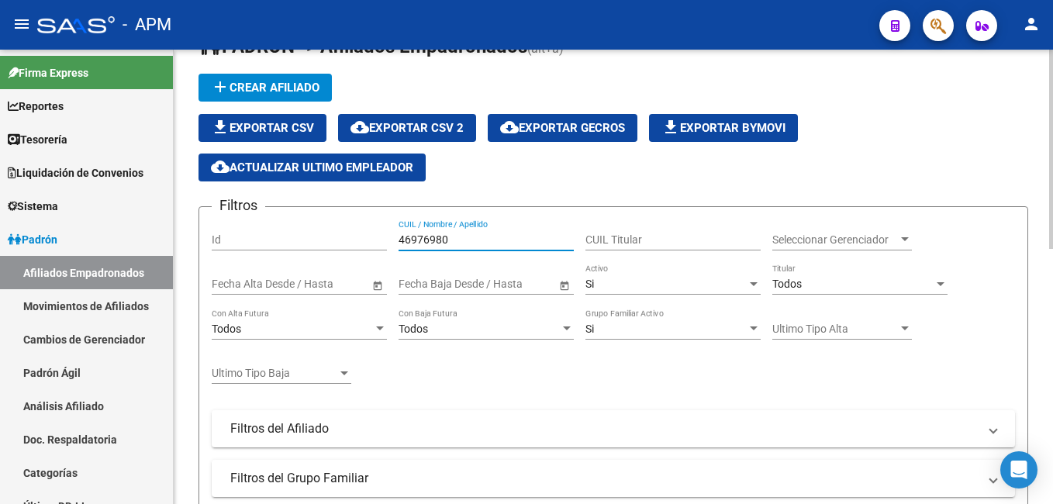
type input "46976980"
click at [683, 284] on div "Si" at bounding box center [666, 284] width 161 height 13
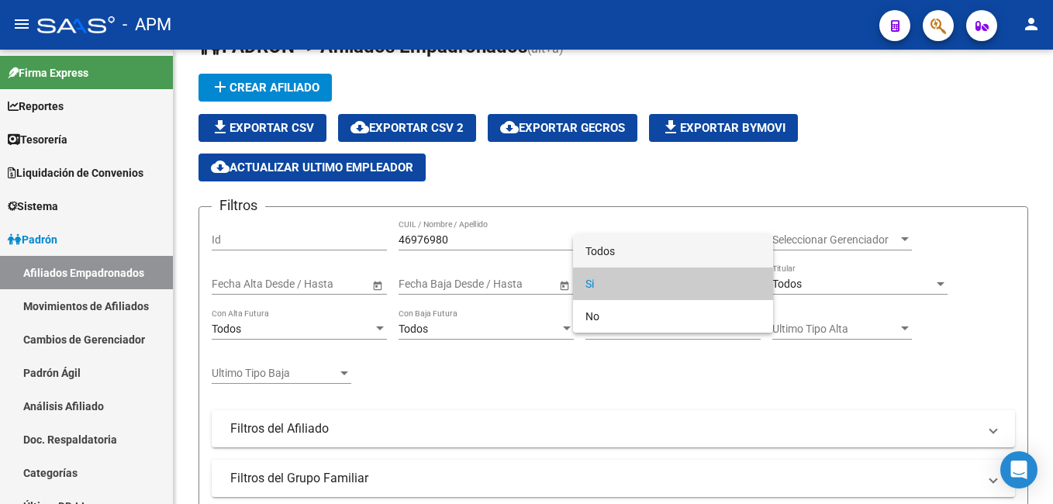
click at [683, 262] on span "Todos" at bounding box center [673, 251] width 175 height 33
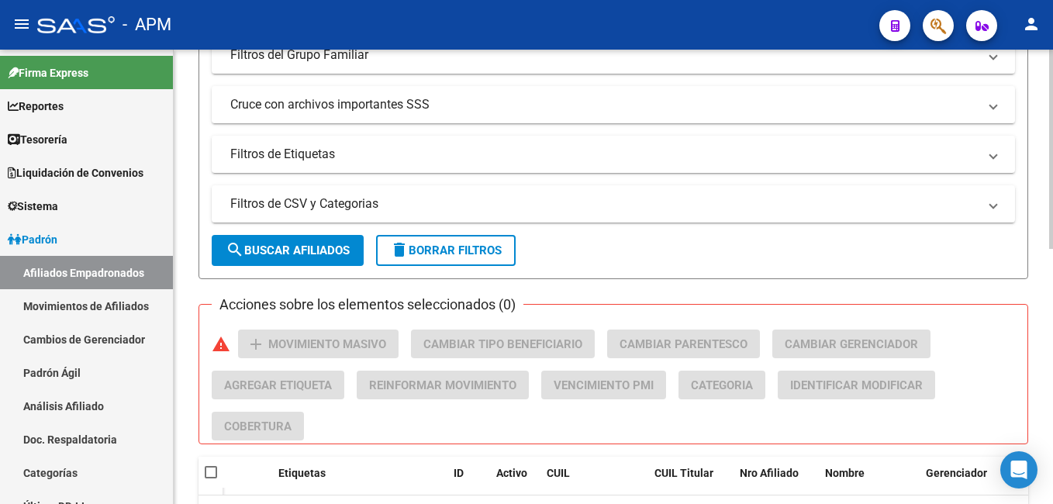
scroll to position [506, 0]
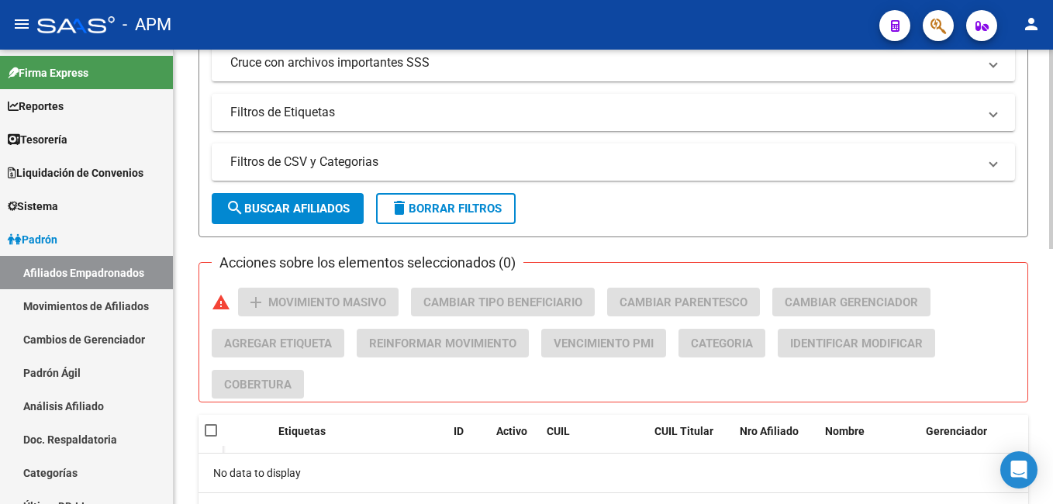
click at [323, 209] on span "search Buscar Afiliados" at bounding box center [288, 209] width 124 height 14
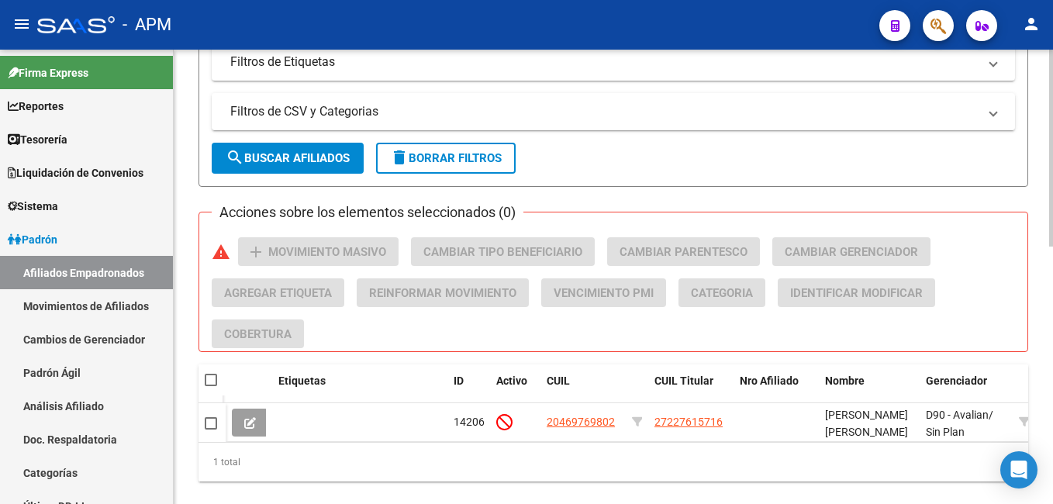
scroll to position [595, 0]
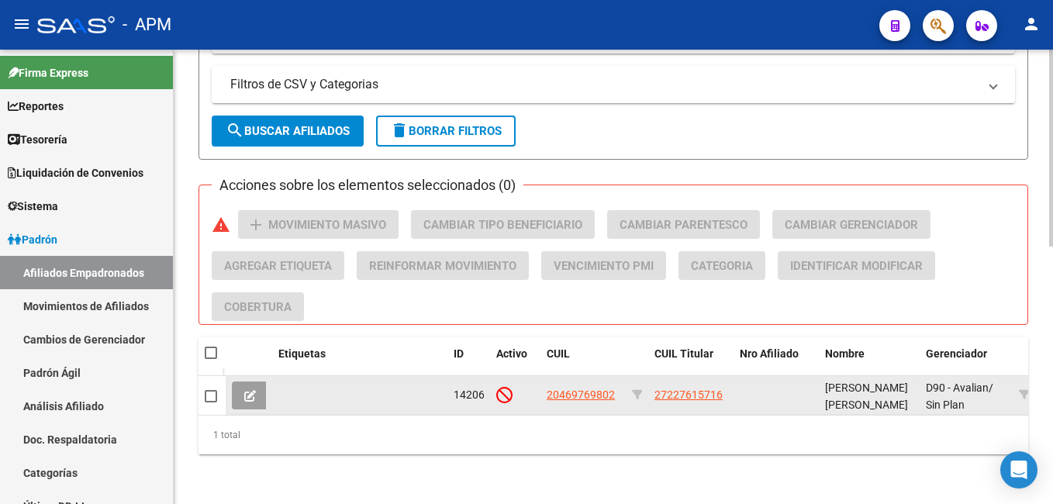
click at [245, 390] on icon at bounding box center [250, 396] width 12 height 12
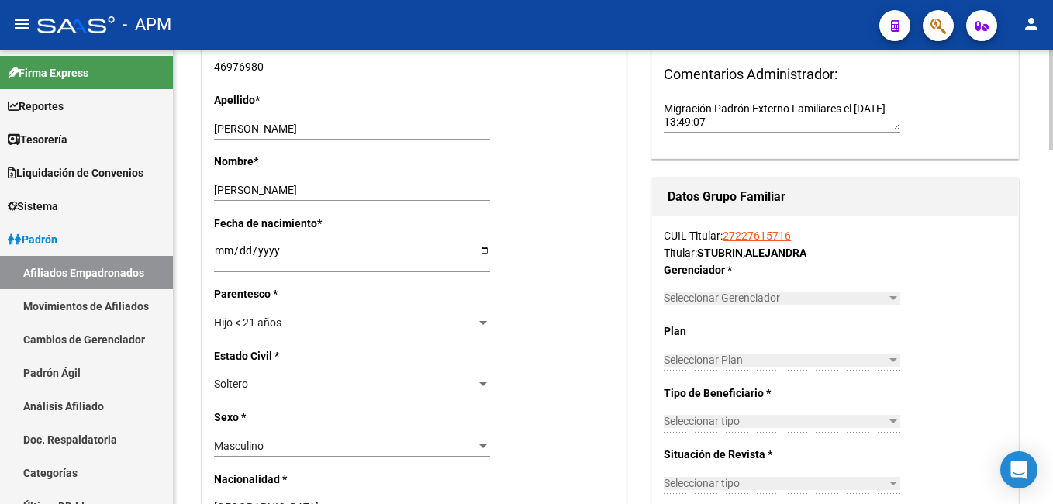
radio input "true"
type input "27-22761571-6"
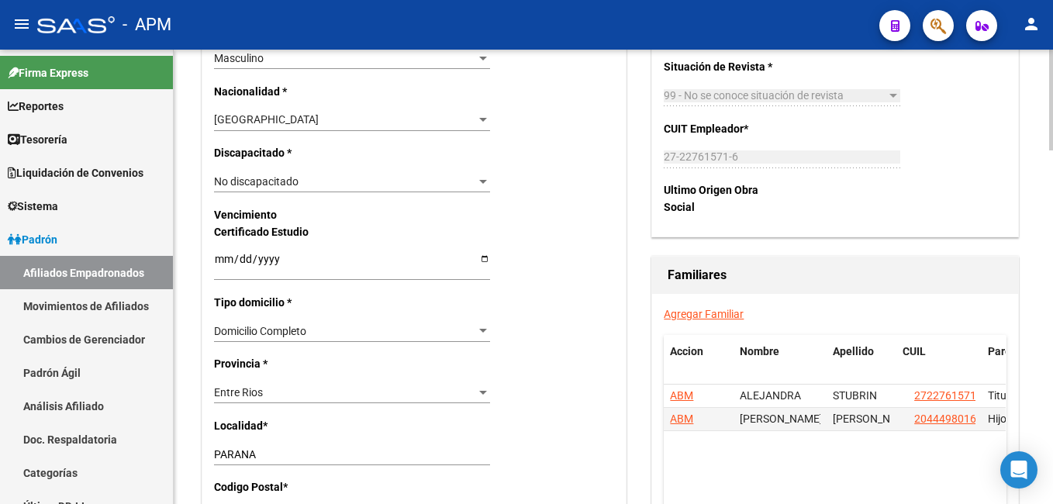
scroll to position [1008, 0]
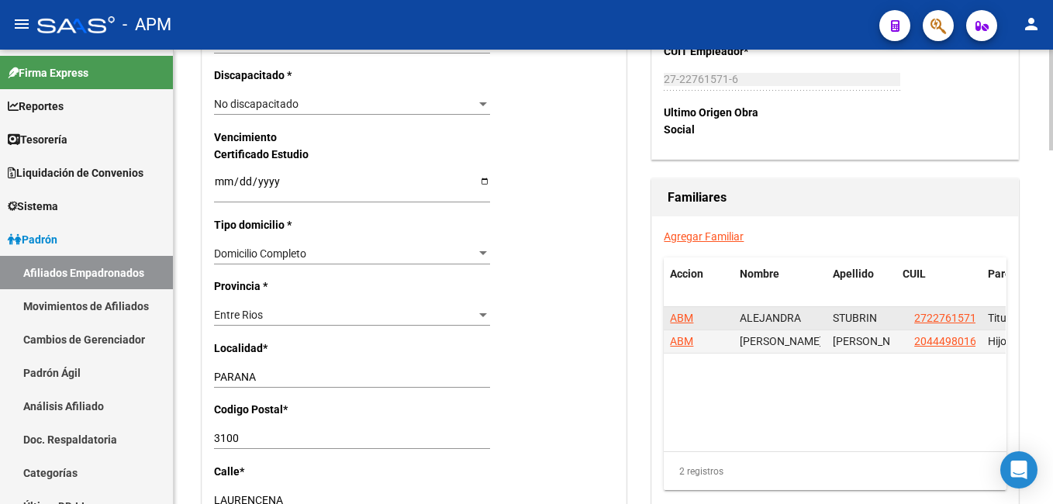
click at [690, 310] on div "ABM" at bounding box center [698, 318] width 57 height 18
click at [686, 317] on span "ABM" at bounding box center [681, 318] width 23 height 12
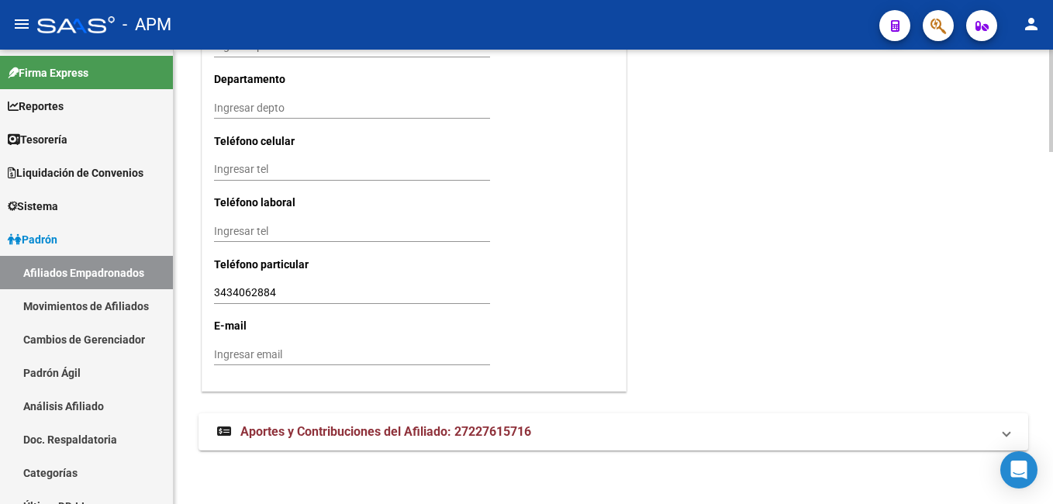
scroll to position [1559, 0]
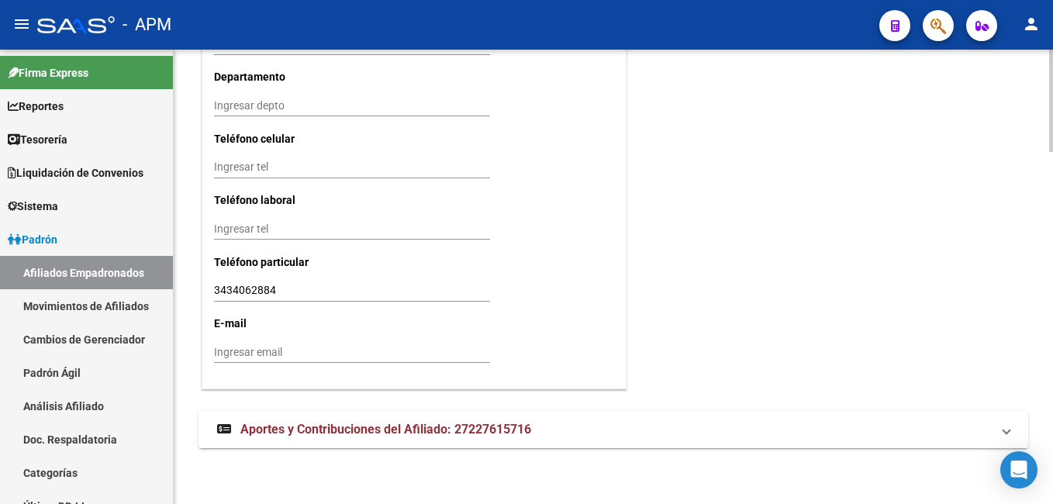
click at [405, 429] on span "Aportes y Contribuciones del Afiliado: 27227615716" at bounding box center [385, 429] width 291 height 15
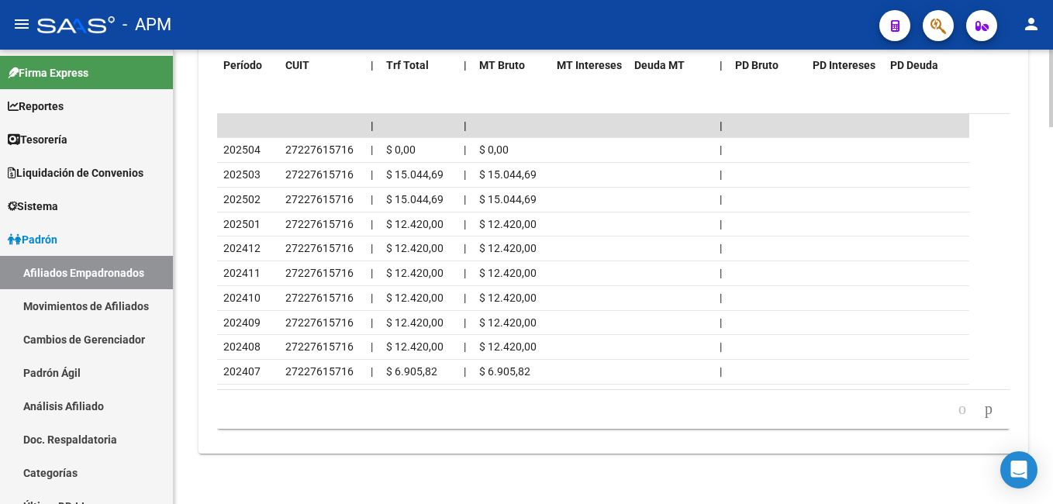
scroll to position [2218, 0]
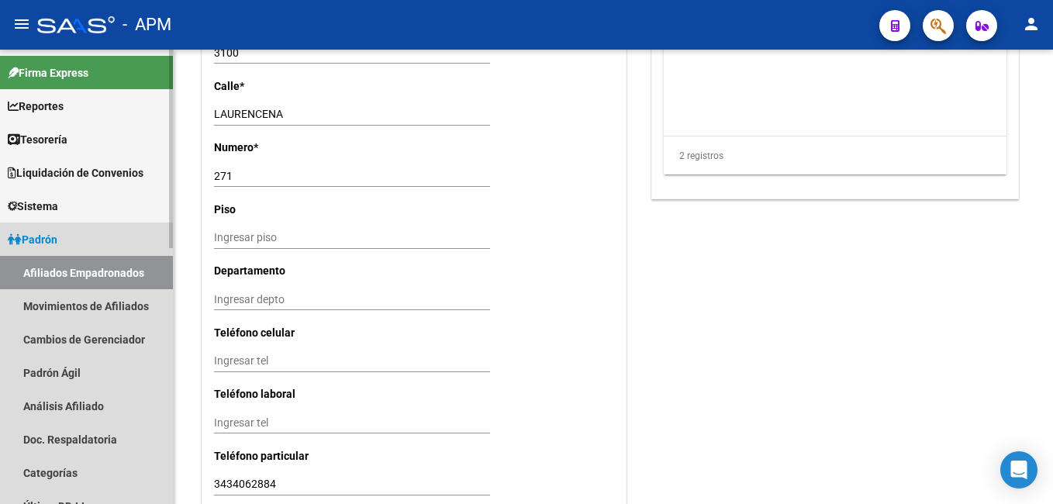
click at [133, 269] on link "Afiliados Empadronados" at bounding box center [86, 272] width 173 height 33
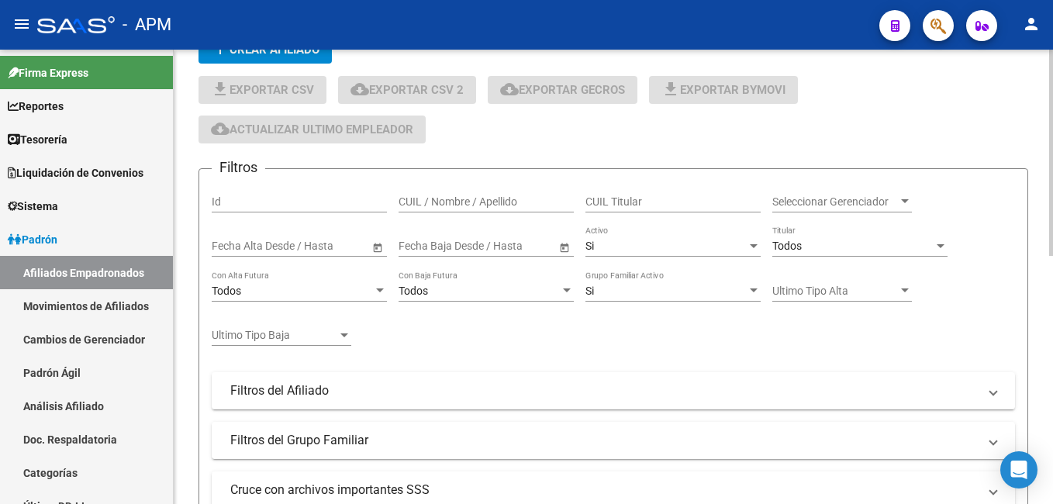
scroll to position [5, 0]
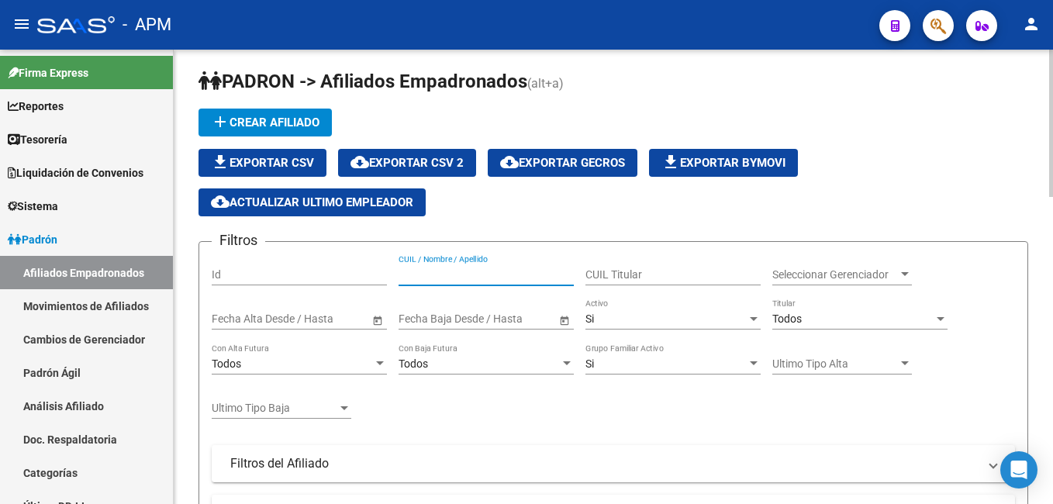
paste input "44498016"
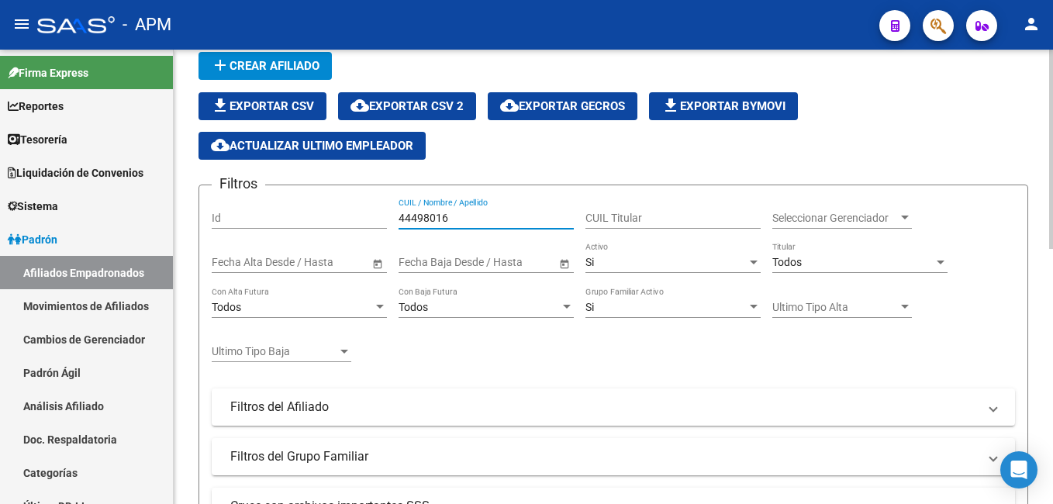
scroll to position [40, 0]
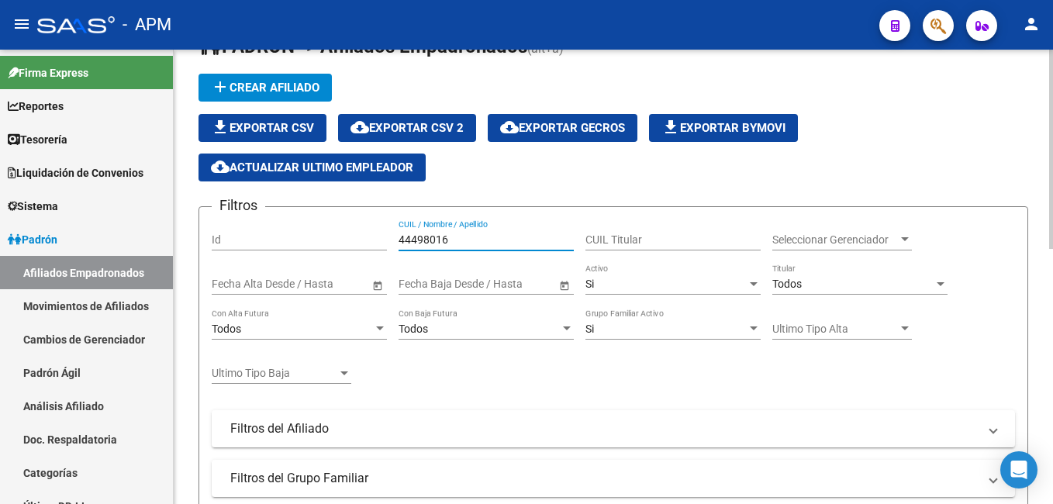
type input "44498016"
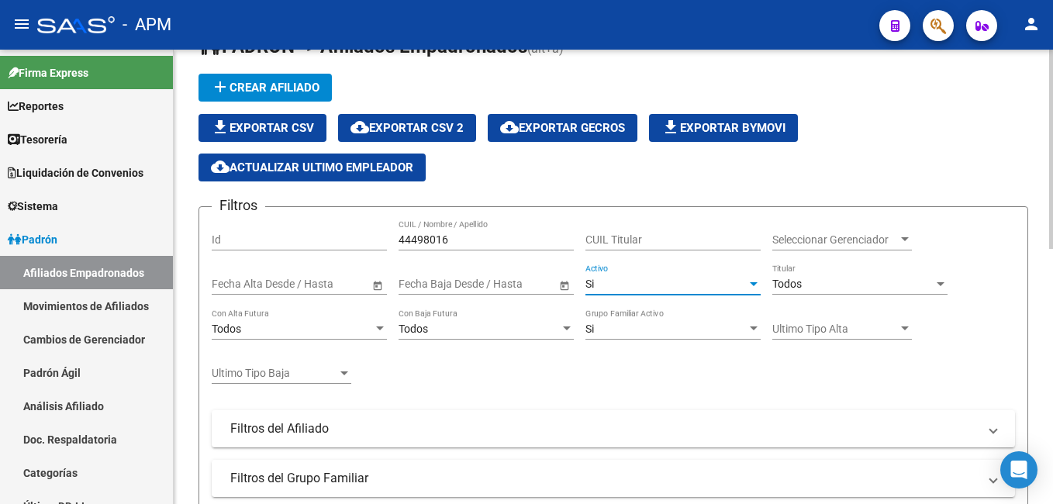
click at [667, 282] on div "Si" at bounding box center [666, 284] width 161 height 13
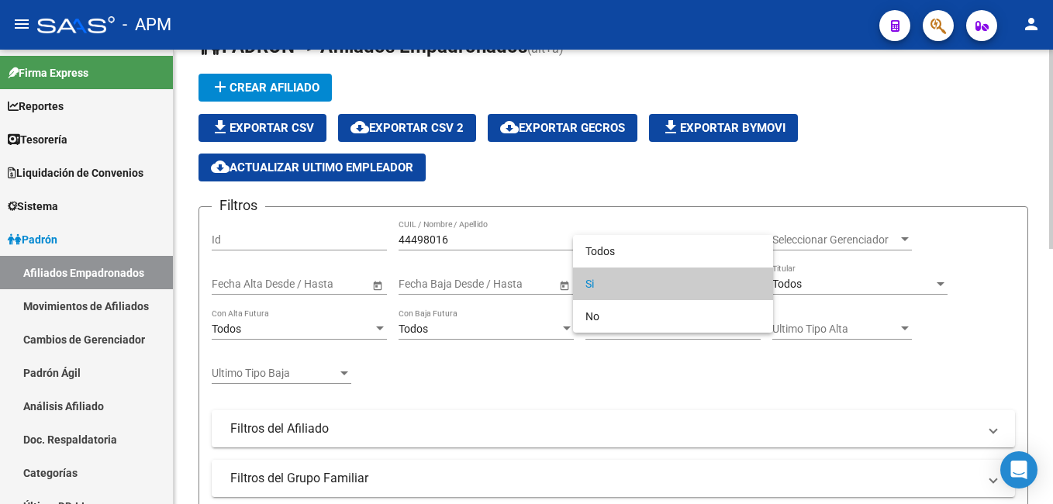
click at [667, 282] on span "Si" at bounding box center [673, 284] width 175 height 33
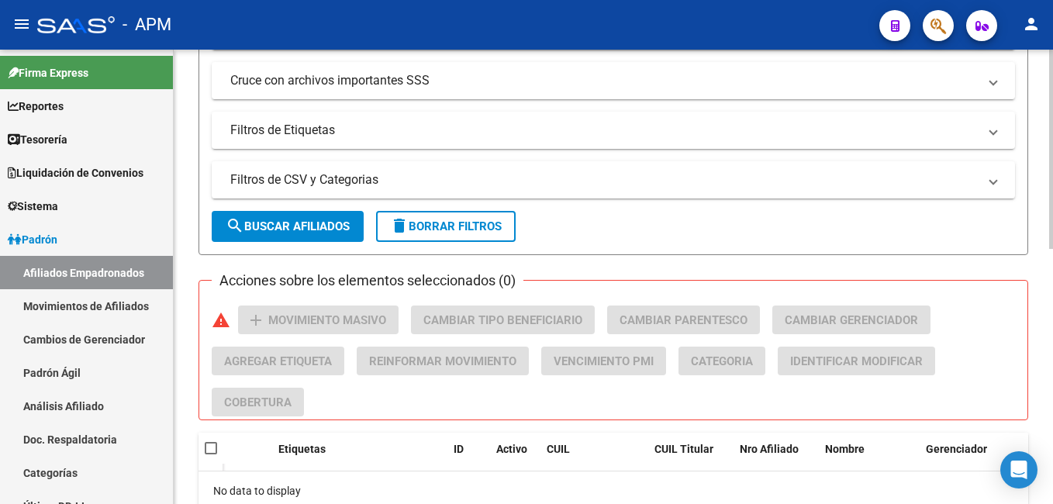
scroll to position [506, 0]
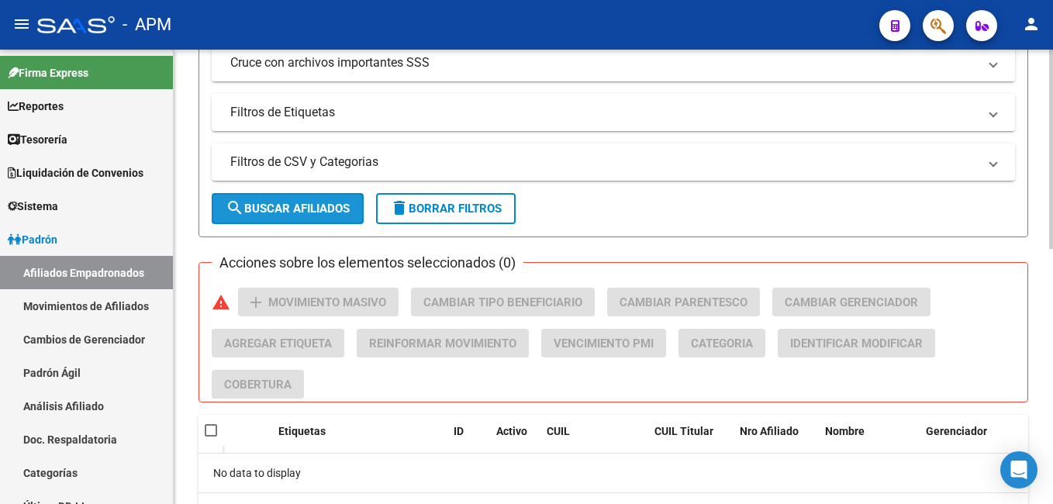
click at [309, 203] on span "search Buscar Afiliados" at bounding box center [288, 209] width 124 height 14
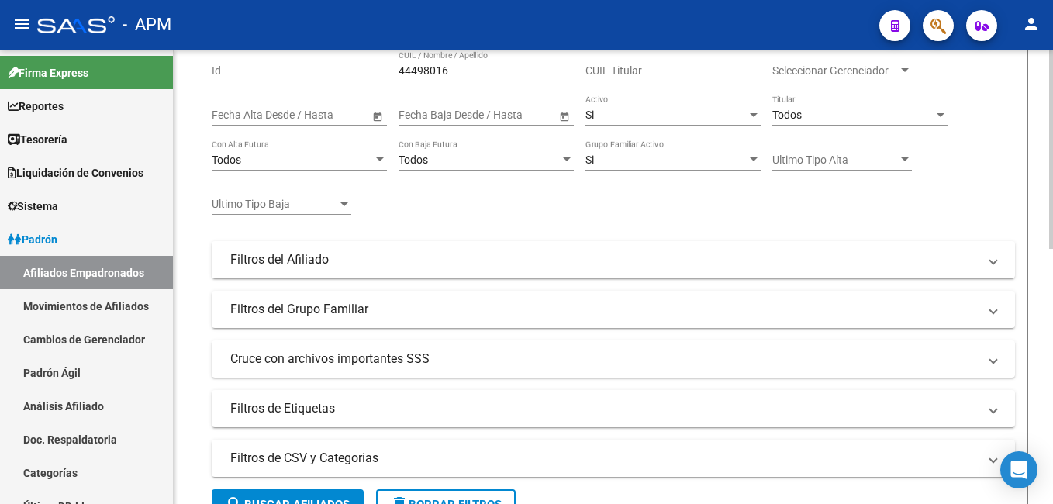
scroll to position [40, 0]
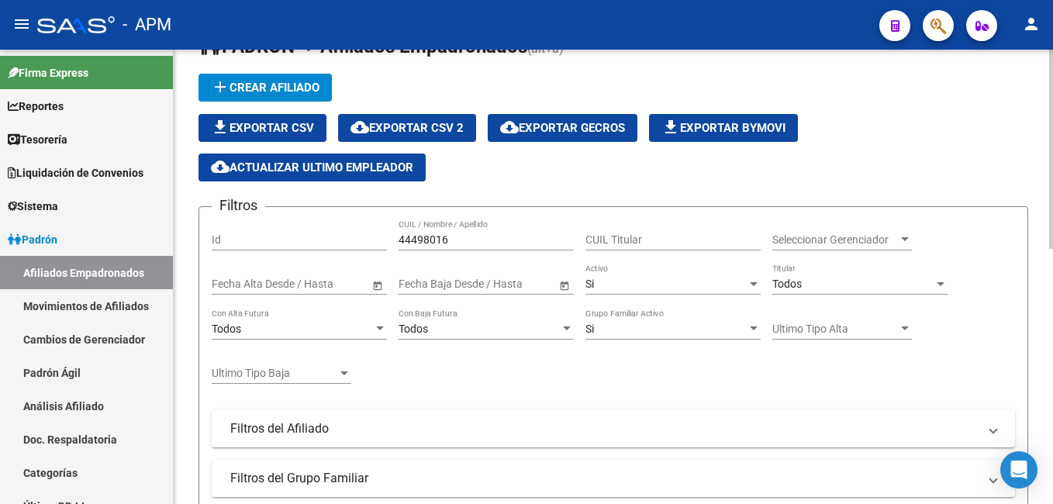
click at [615, 279] on div "Si" at bounding box center [666, 284] width 161 height 13
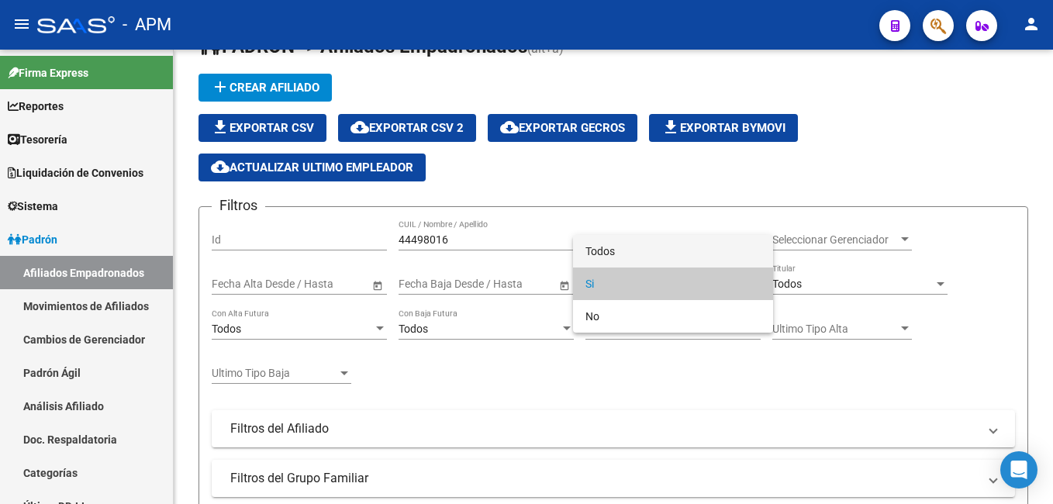
click at [609, 252] on span "Todos" at bounding box center [673, 251] width 175 height 33
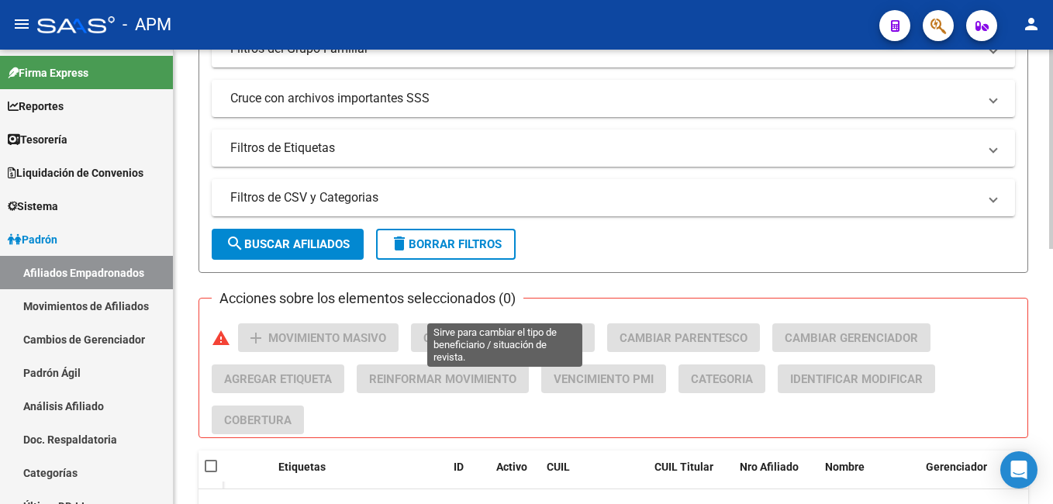
scroll to position [506, 0]
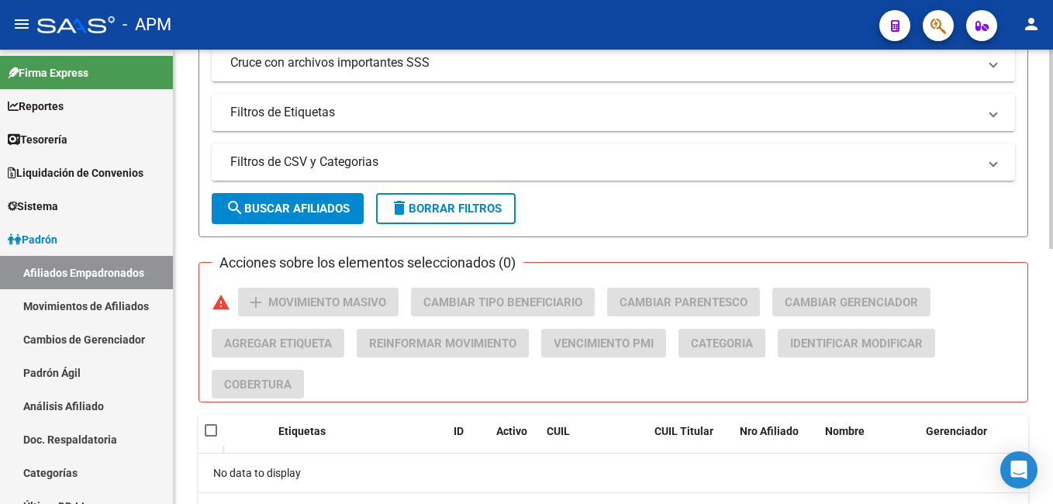
click at [329, 203] on span "search Buscar Afiliados" at bounding box center [288, 209] width 124 height 14
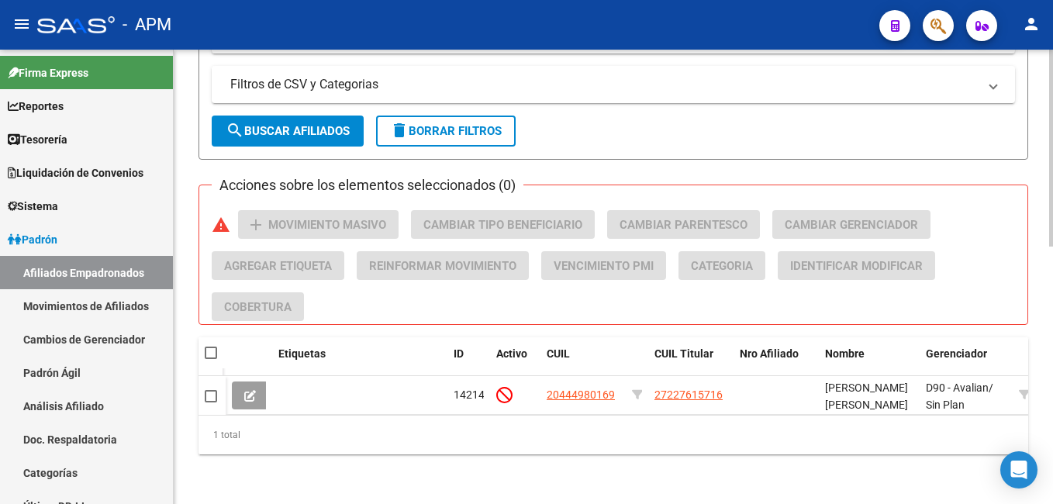
scroll to position [595, 0]
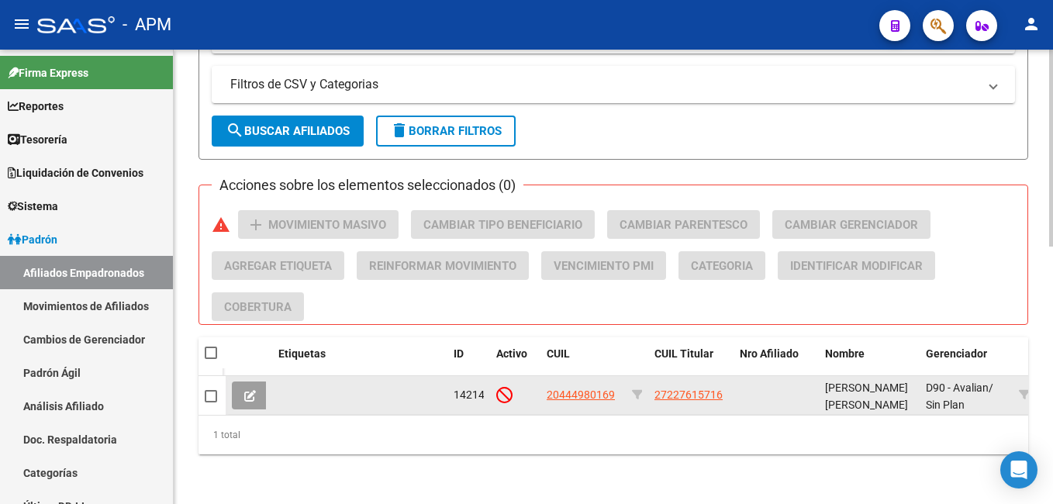
click at [254, 389] on span at bounding box center [250, 396] width 12 height 14
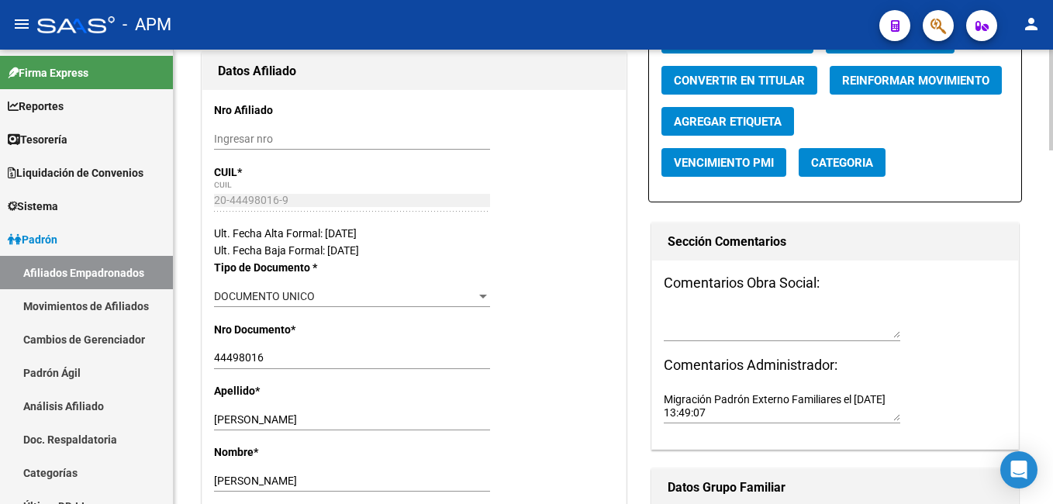
radio input "true"
type input "27-22761571-6"
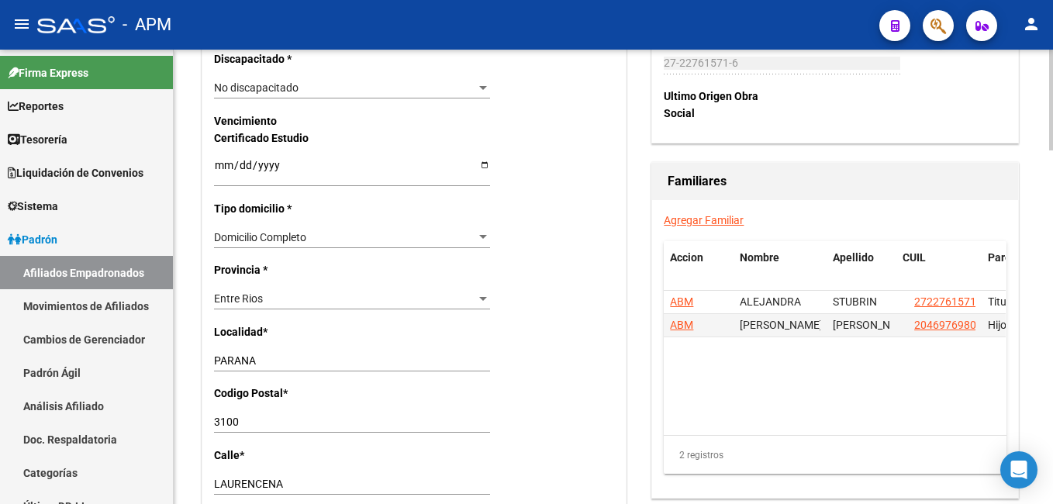
scroll to position [1046, 0]
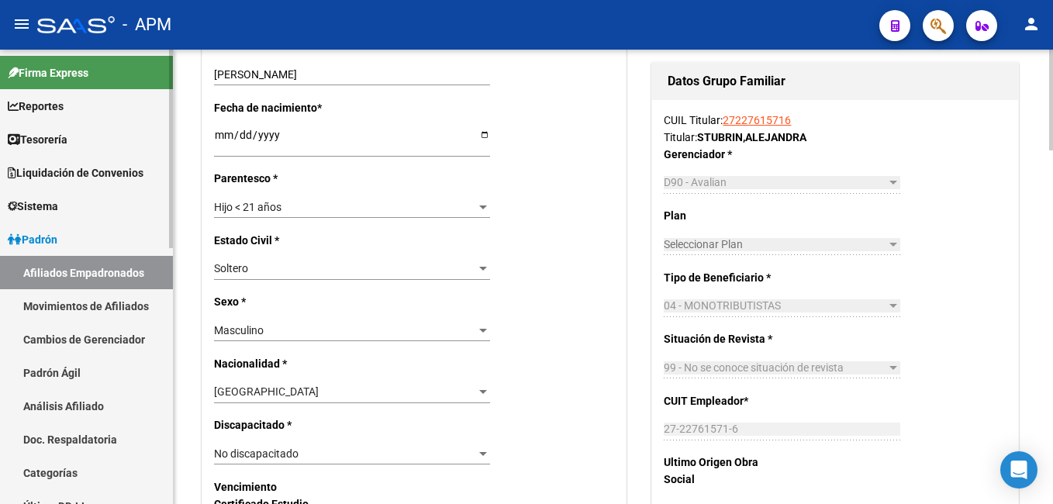
click at [88, 264] on link "Afiliados Empadronados" at bounding box center [86, 272] width 173 height 33
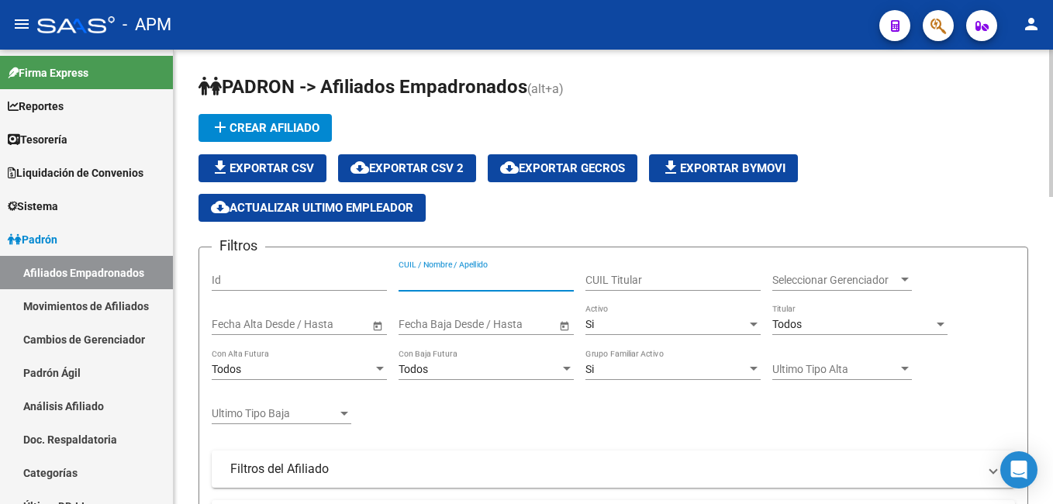
paste input "26332770"
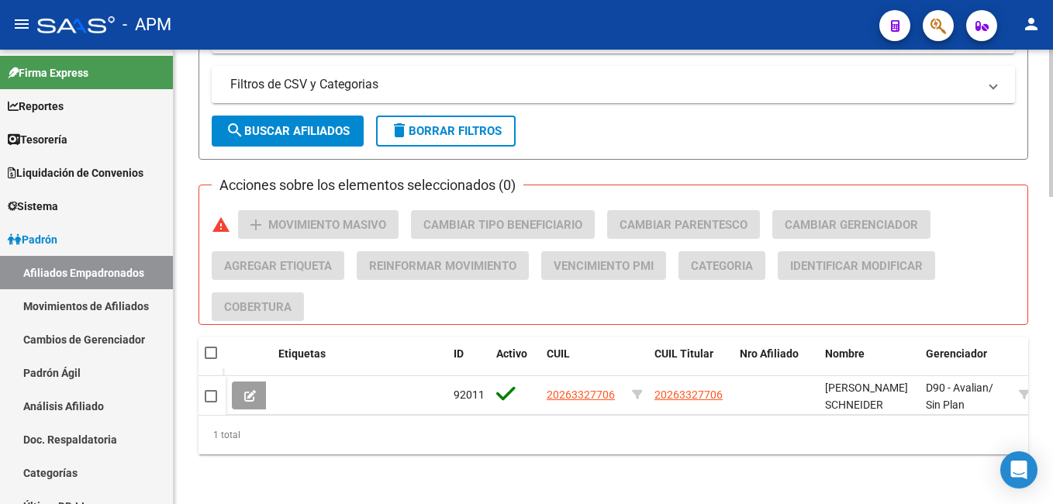
scroll to position [595, 0]
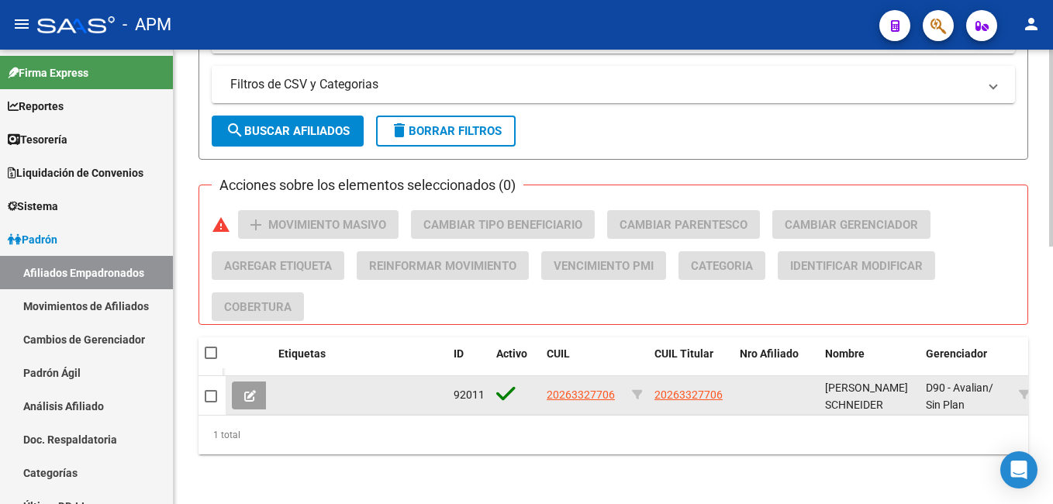
type input "26332770"
click at [256, 382] on button at bounding box center [250, 396] width 36 height 28
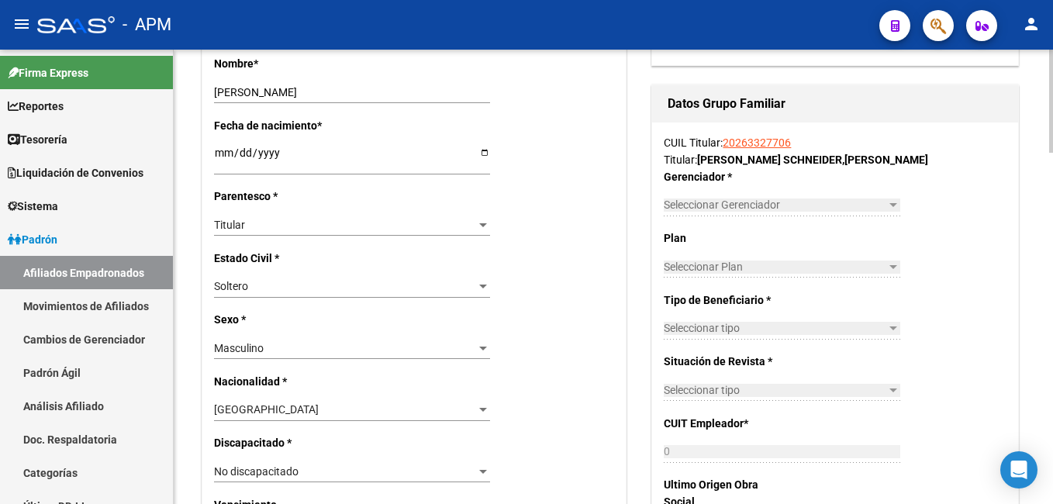
radio input "true"
type input "20-26332770-6"
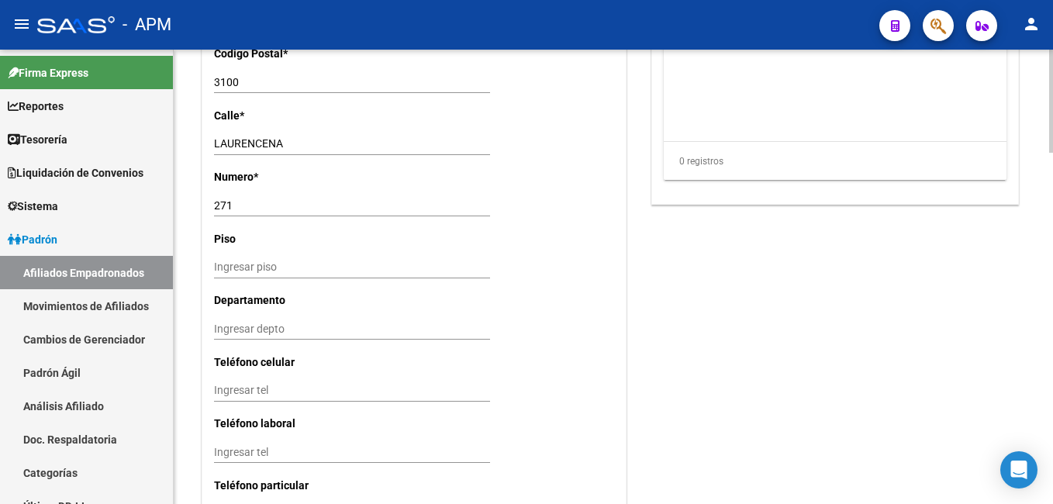
scroll to position [1542, 0]
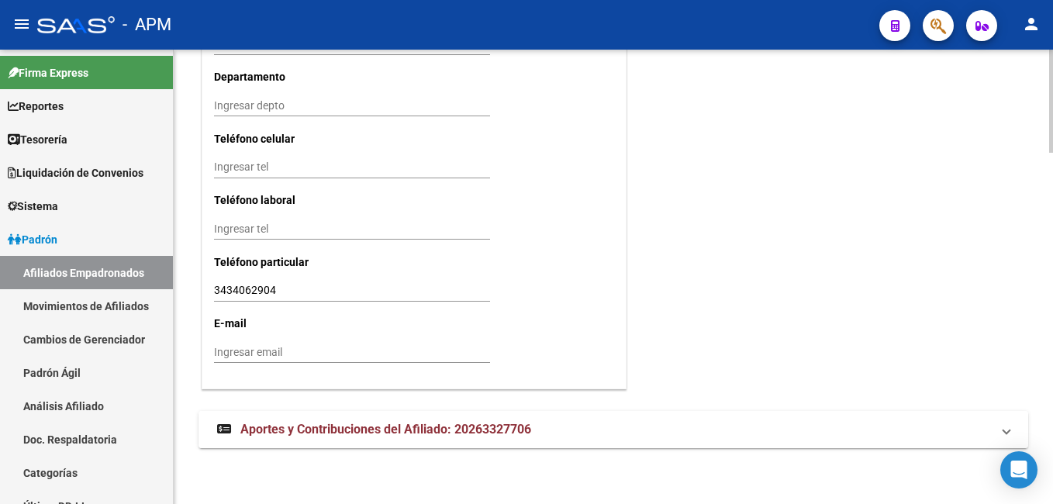
click at [389, 423] on span "Aportes y Contribuciones del Afiliado: 20263327706" at bounding box center [385, 429] width 291 height 15
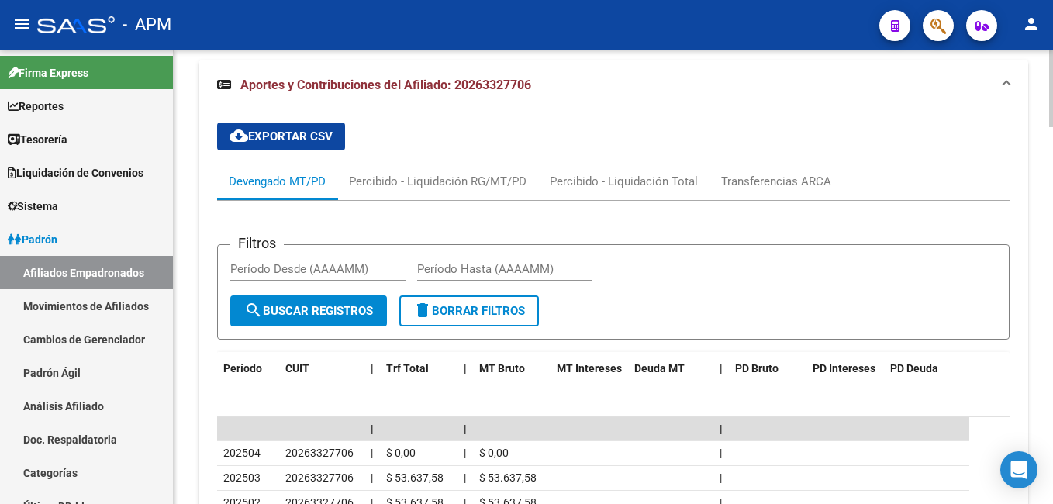
scroll to position [1891, 0]
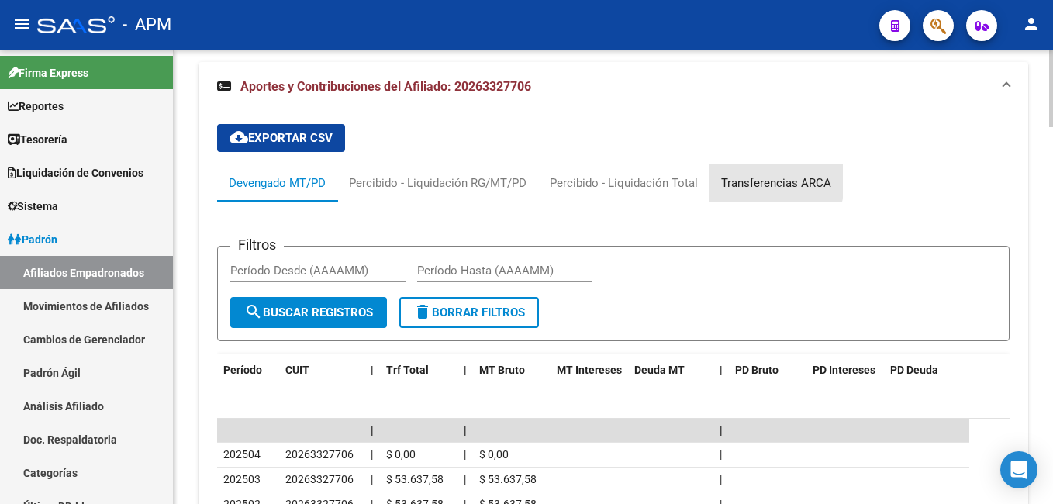
click at [755, 179] on div "Transferencias ARCA" at bounding box center [776, 183] width 110 height 17
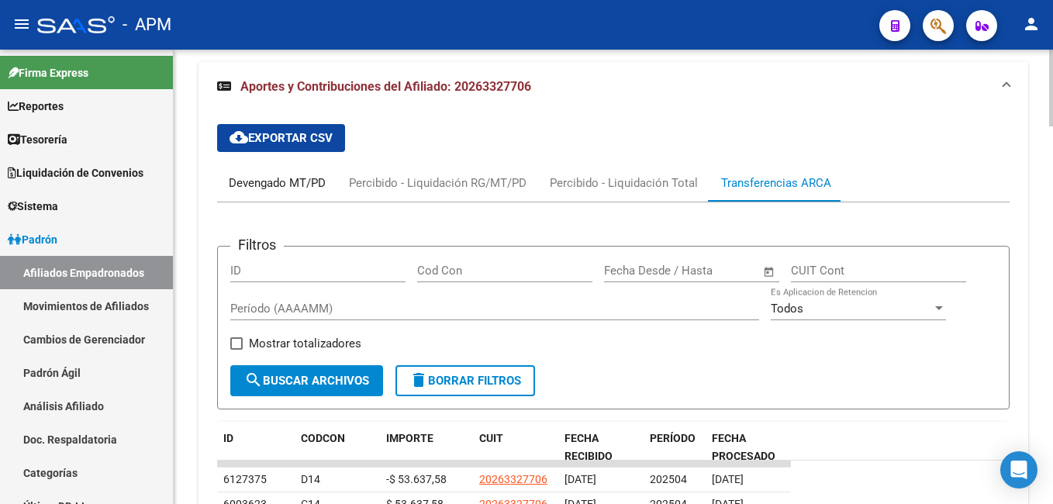
click at [309, 183] on div "Devengado MT/PD" at bounding box center [277, 183] width 97 height 17
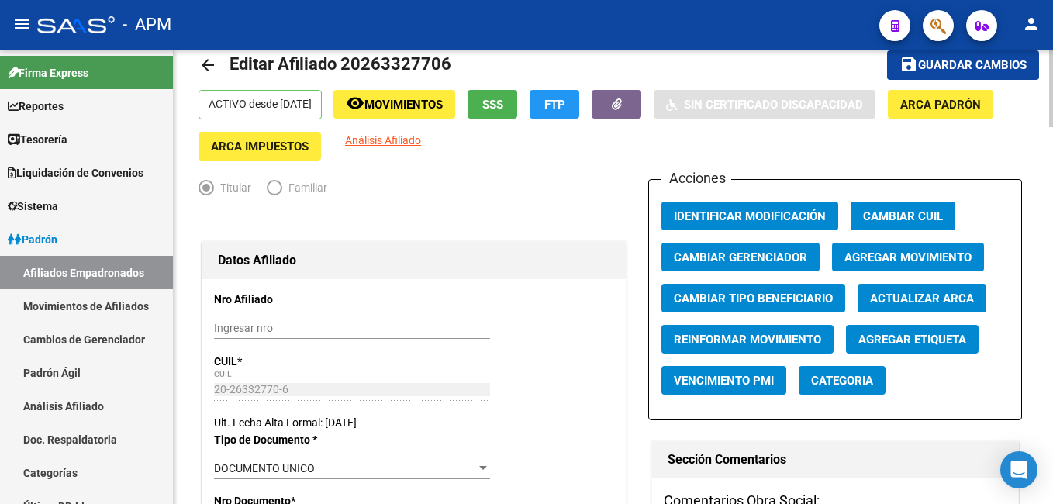
scroll to position [29, 0]
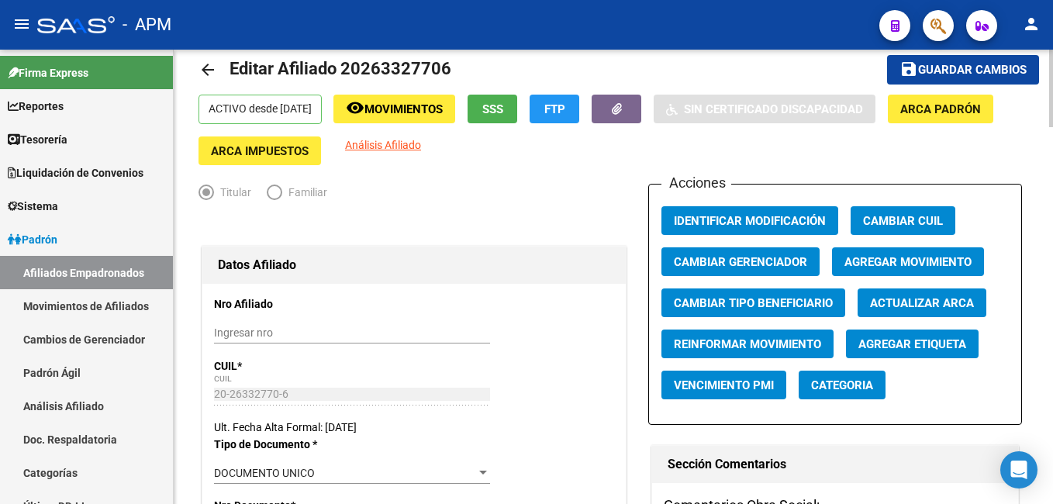
click at [928, 257] on span "Agregar Movimiento" at bounding box center [908, 262] width 127 height 14
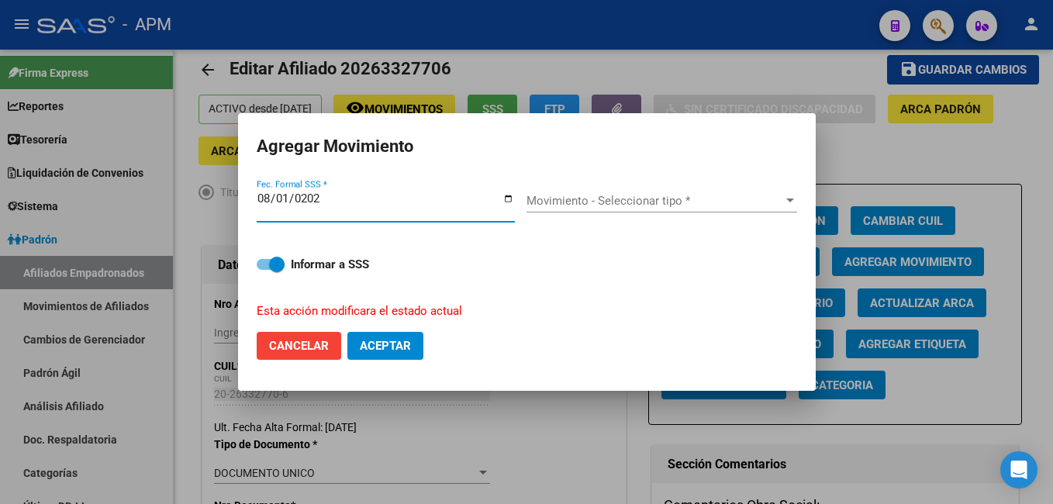
type input "[DATE]"
click at [661, 199] on span "Movimiento - Seleccionar tipo *" at bounding box center [655, 201] width 257 height 14
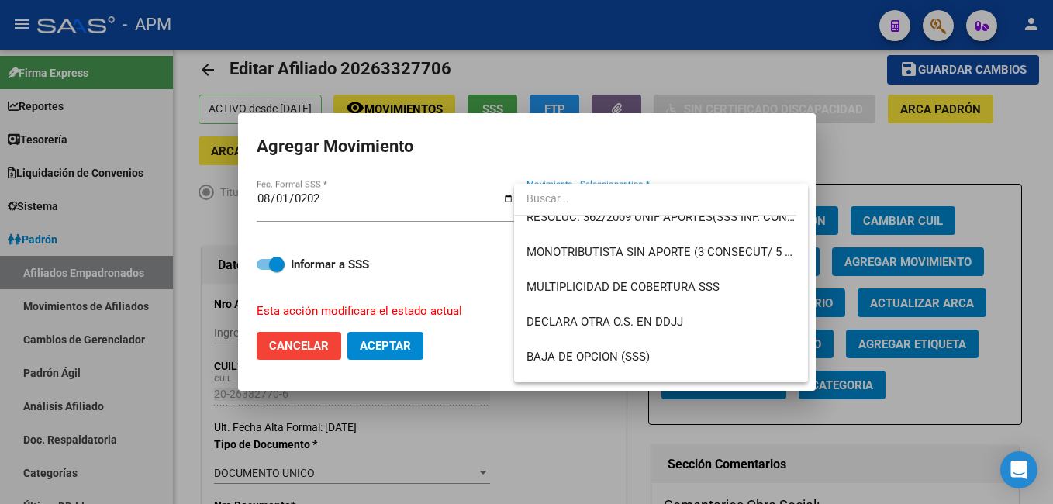
scroll to position [543, 0]
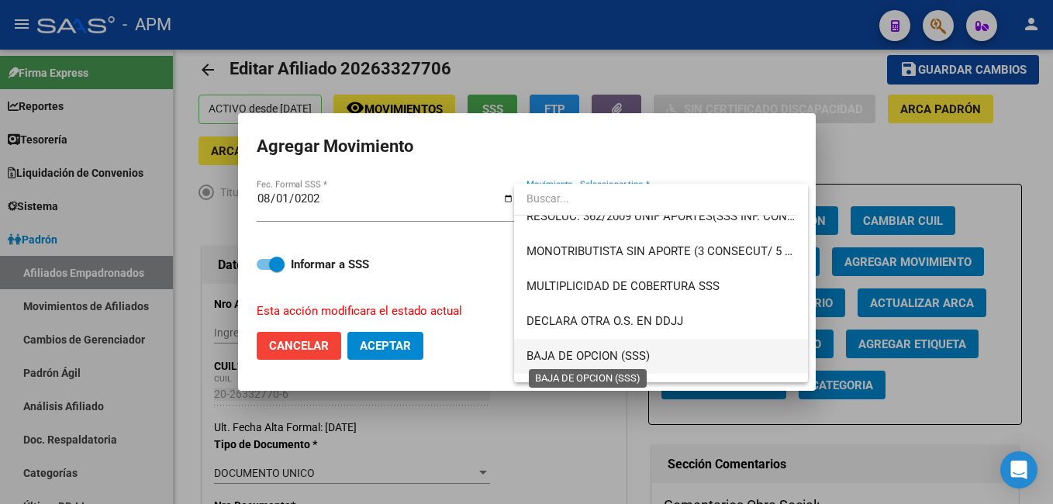
click at [634, 354] on span "BAJA DE OPCION (SSS)" at bounding box center [588, 356] width 123 height 14
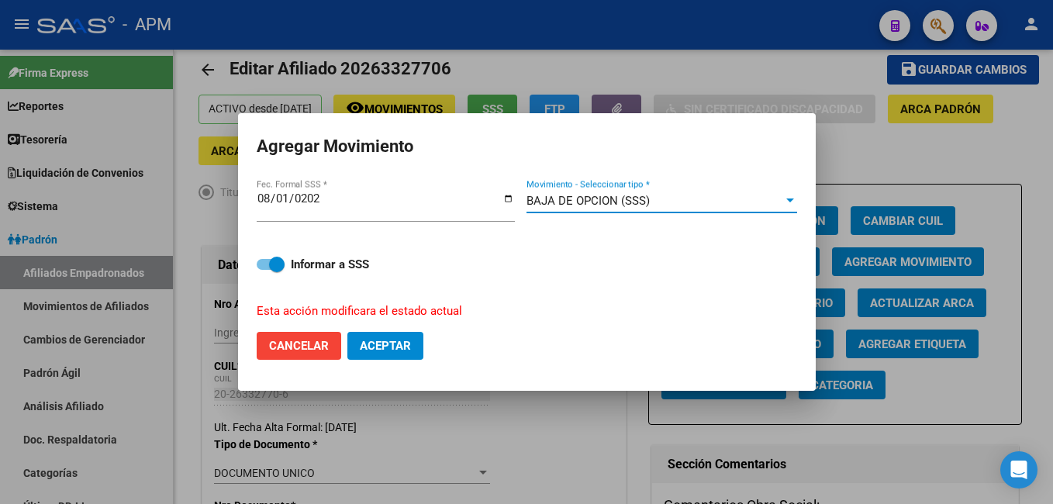
click at [379, 344] on span "Aceptar" at bounding box center [385, 346] width 51 height 14
checkbox input "false"
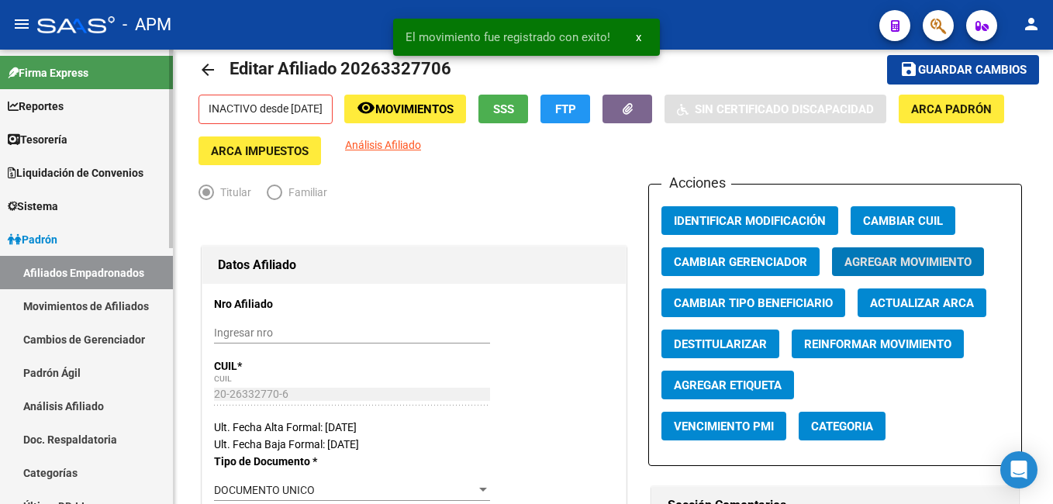
click at [52, 280] on link "Afiliados Empadronados" at bounding box center [86, 272] width 173 height 33
